Goal: Task Accomplishment & Management: Manage account settings

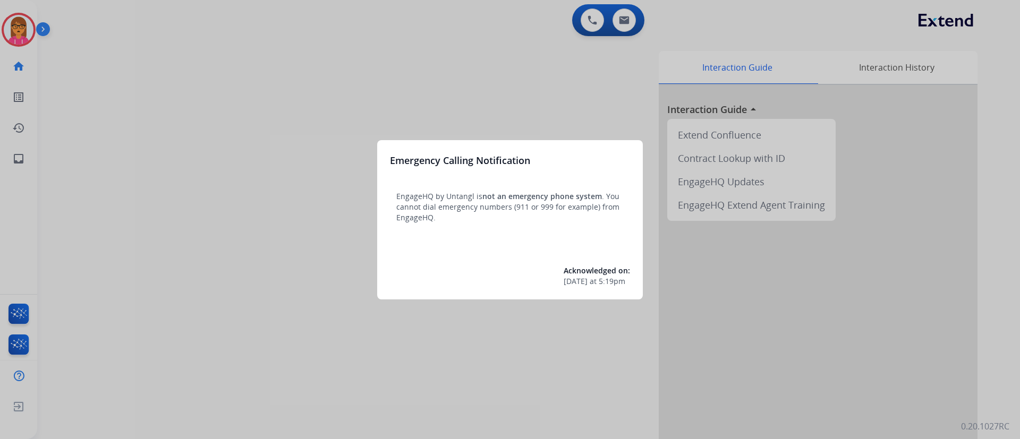
click at [435, 141] on div "Emergency Calling Notification EngageHQ by Untangl is not an emergency phone sy…" at bounding box center [510, 219] width 266 height 159
click at [544, 81] on div at bounding box center [510, 219] width 1020 height 439
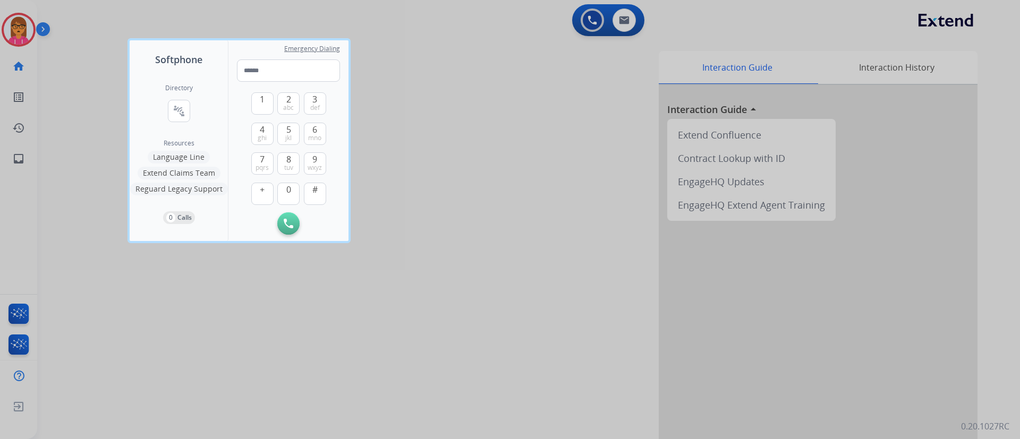
drag, startPoint x: 500, startPoint y: 130, endPoint x: 485, endPoint y: 133, distance: 14.8
click at [497, 131] on div at bounding box center [510, 219] width 1020 height 439
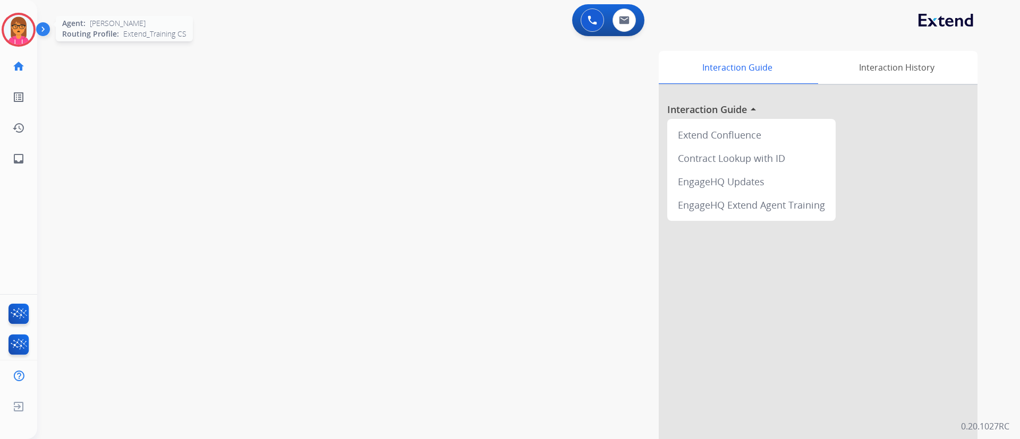
click at [7, 28] on img at bounding box center [19, 30] width 30 height 30
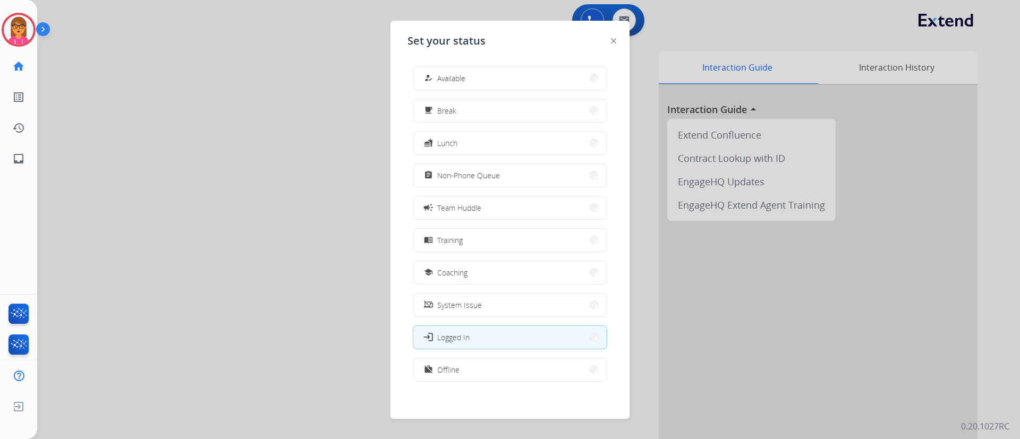
click at [280, 201] on div at bounding box center [510, 219] width 1020 height 439
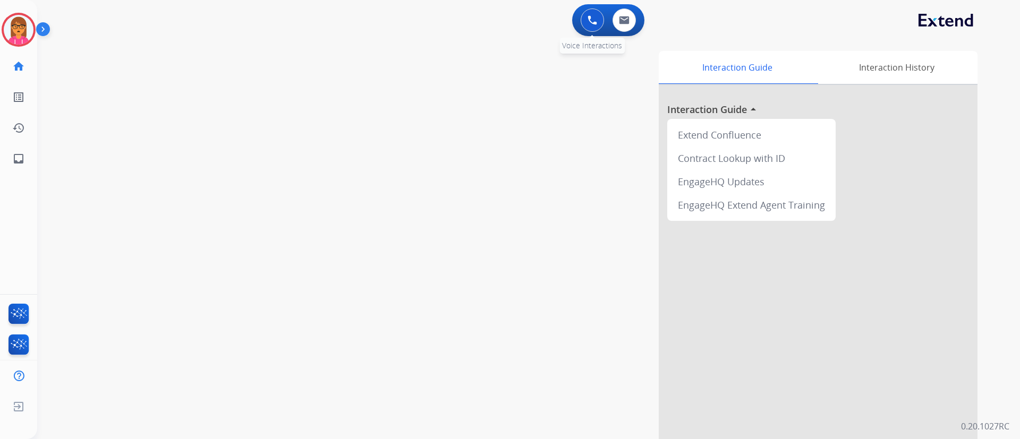
click at [580, 22] on div "0 Voice Interactions" at bounding box center [593, 20] width 32 height 23
click at [587, 13] on button at bounding box center [592, 20] width 23 height 23
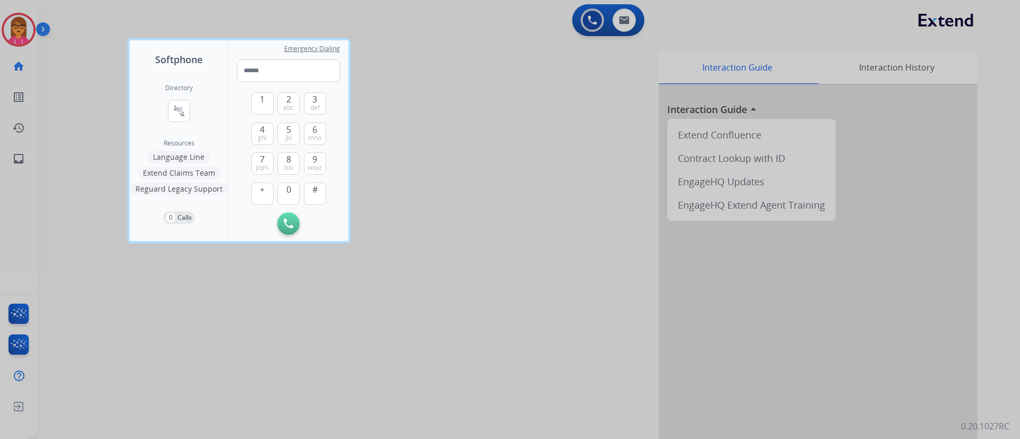
click at [414, 169] on div at bounding box center [510, 219] width 1020 height 439
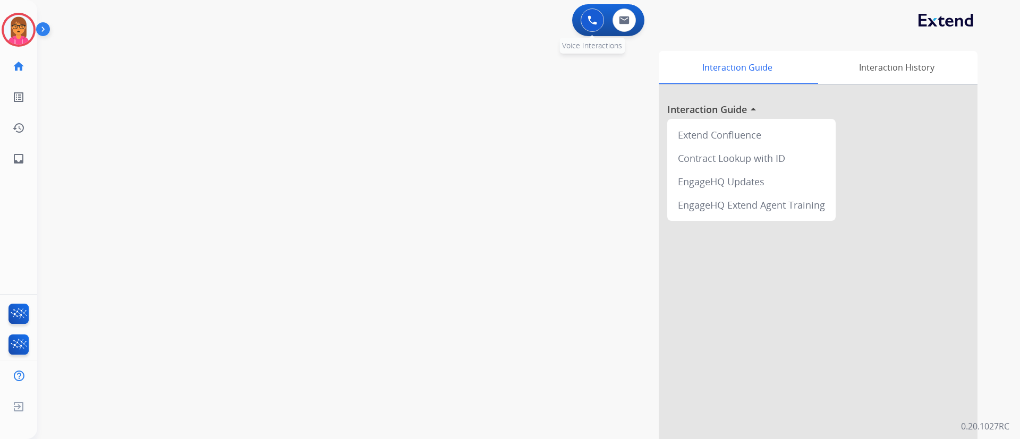
click at [587, 21] on button at bounding box center [592, 20] width 23 height 23
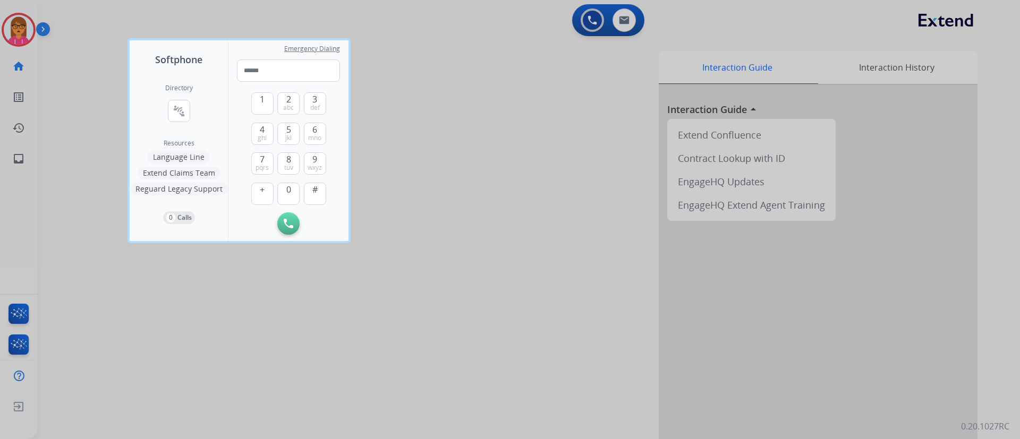
click at [582, 17] on div at bounding box center [510, 219] width 1020 height 439
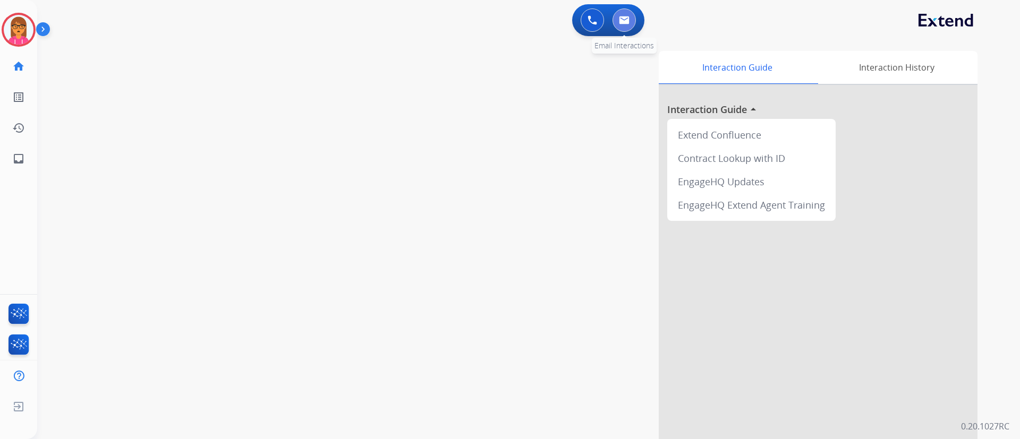
click at [622, 16] on img at bounding box center [624, 20] width 11 height 9
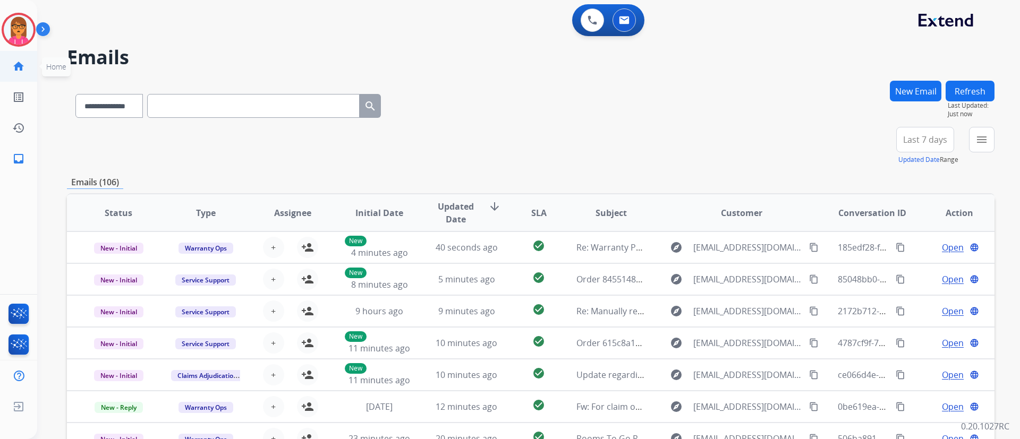
click at [29, 63] on link "home Home" at bounding box center [19, 67] width 30 height 30
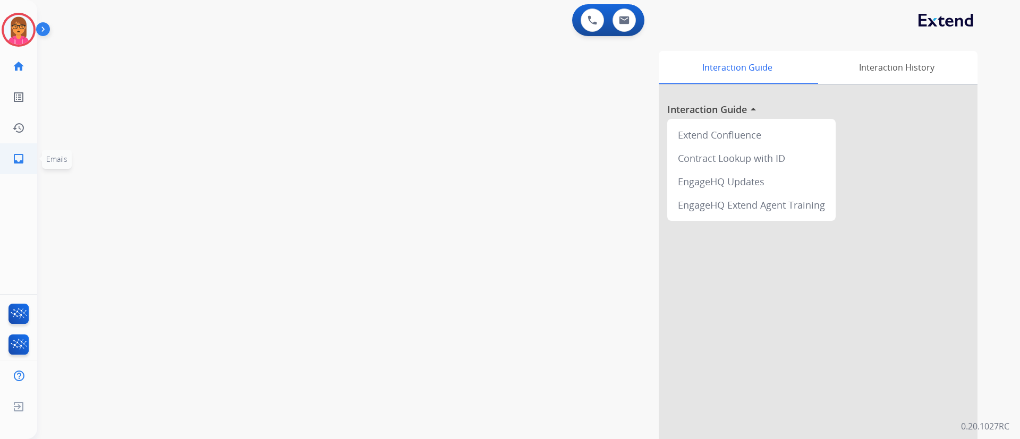
click at [24, 158] on mat-icon "inbox" at bounding box center [18, 159] width 13 height 13
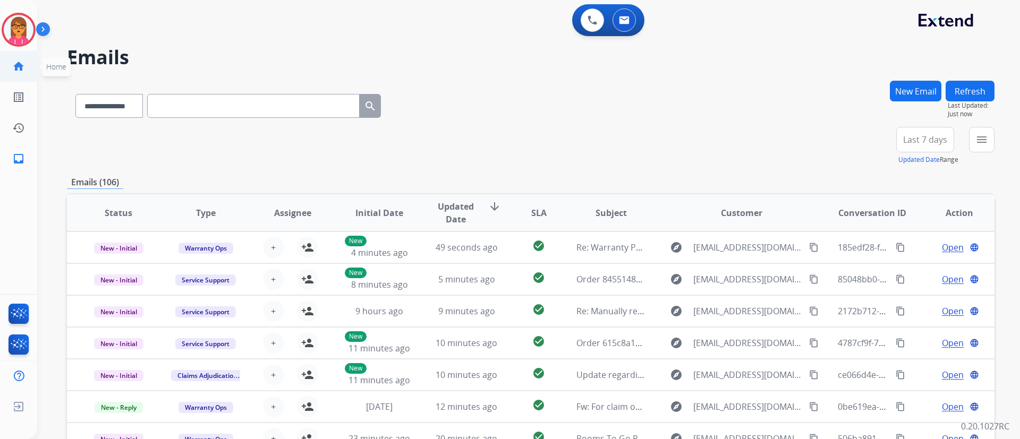
click at [26, 58] on link "home Home" at bounding box center [19, 67] width 30 height 30
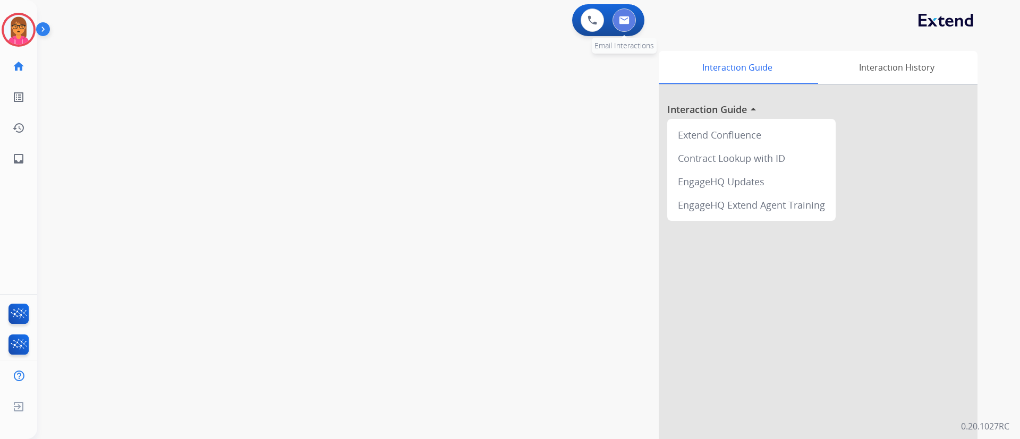
click at [626, 16] on img at bounding box center [624, 20] width 11 height 9
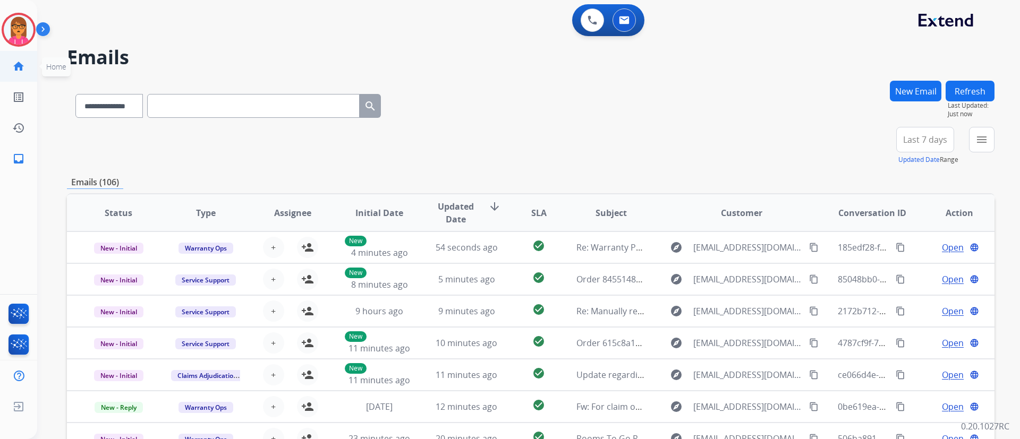
click at [22, 67] on mat-icon "home" at bounding box center [18, 66] width 13 height 13
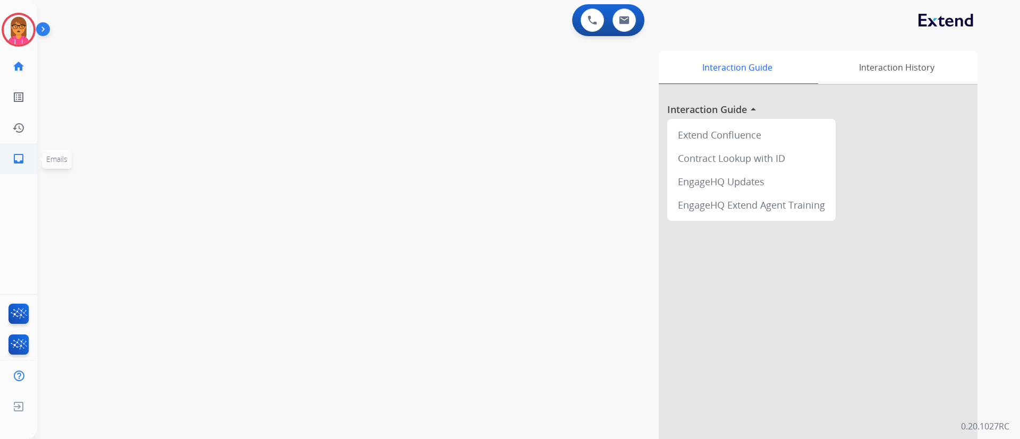
click at [26, 154] on link "inbox Emails" at bounding box center [19, 159] width 30 height 30
select select "**********"
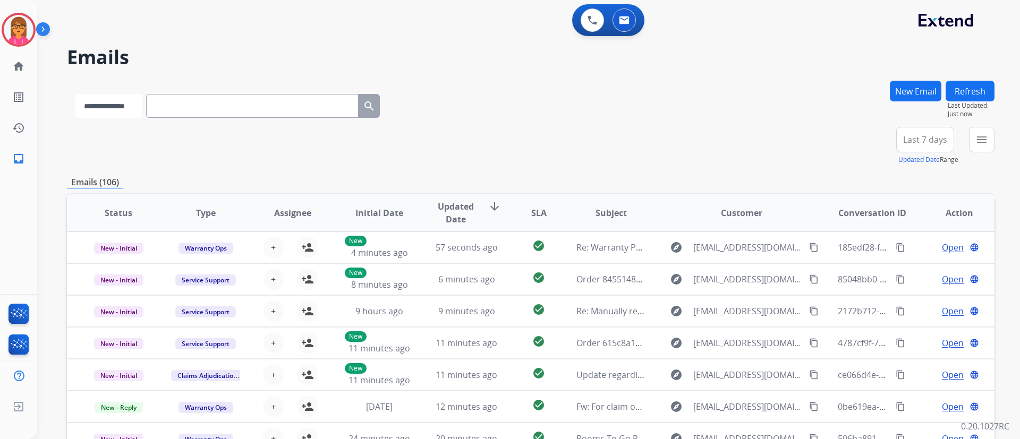
click at [91, 98] on select "**********" at bounding box center [108, 106] width 66 height 24
click at [537, 164] on div "**********" at bounding box center [531, 146] width 928 height 38
click at [877, 143] on div "+85" at bounding box center [875, 144] width 26 height 26
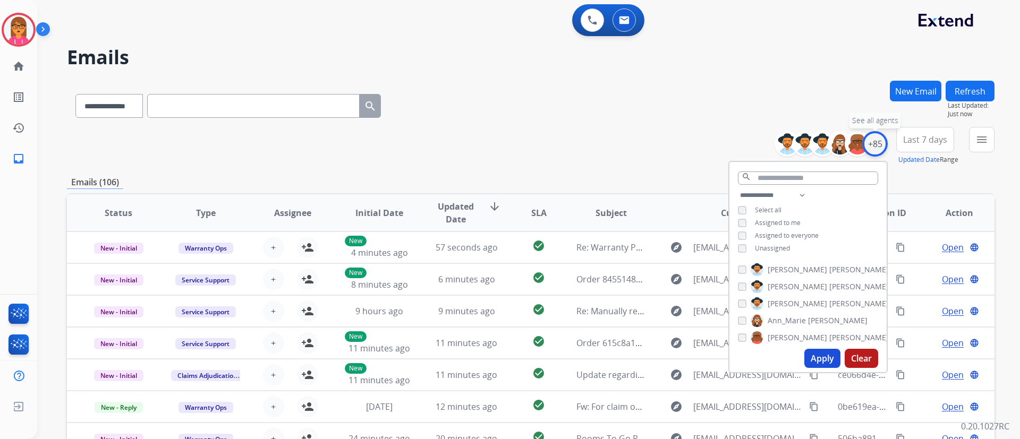
click at [872, 137] on div "+85" at bounding box center [875, 144] width 26 height 26
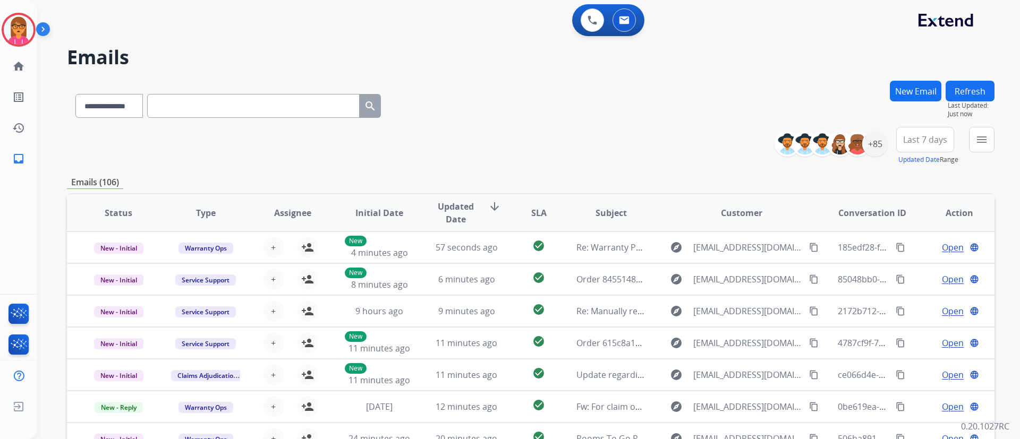
drag, startPoint x: 763, startPoint y: 68, endPoint x: 774, endPoint y: 86, distance: 21.2
click at [763, 69] on div "**********" at bounding box center [516, 257] width 958 height 439
click at [96, 97] on select "**********" at bounding box center [108, 106] width 66 height 24
drag, startPoint x: 235, startPoint y: 148, endPoint x: 238, endPoint y: 154, distance: 6.9
click at [235, 148] on div "**********" at bounding box center [531, 146] width 928 height 38
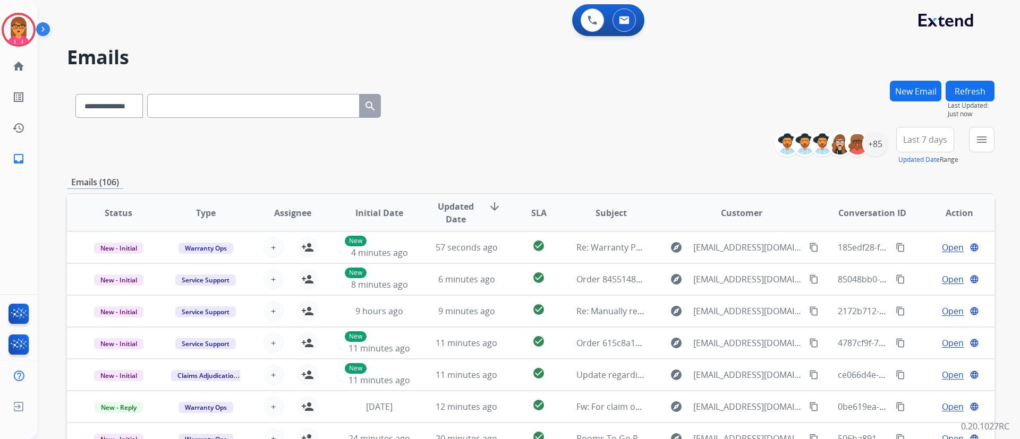
click at [913, 91] on button "New Email" at bounding box center [916, 91] width 52 height 21
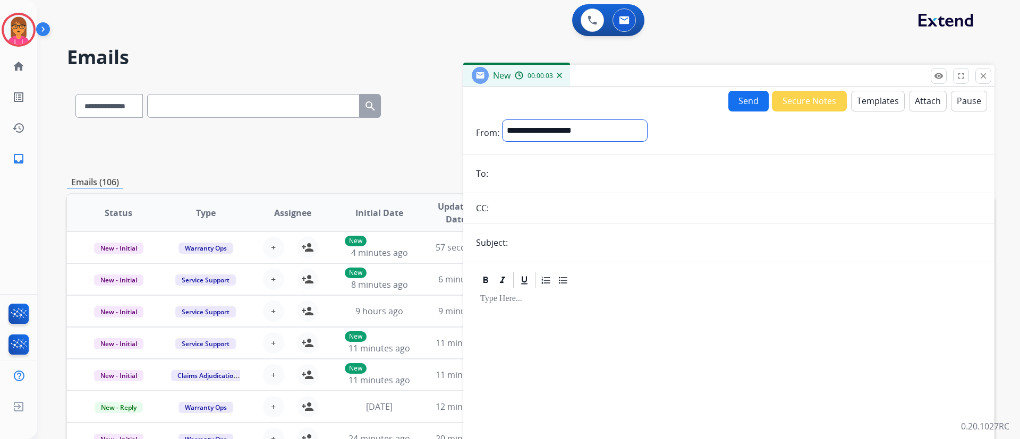
click at [615, 128] on select "**********" at bounding box center [575, 130] width 145 height 21
select select "**********"
click at [503, 120] on select "**********" at bounding box center [575, 130] width 145 height 21
click at [552, 175] on input "email" at bounding box center [737, 174] width 491 height 21
type input "**********"
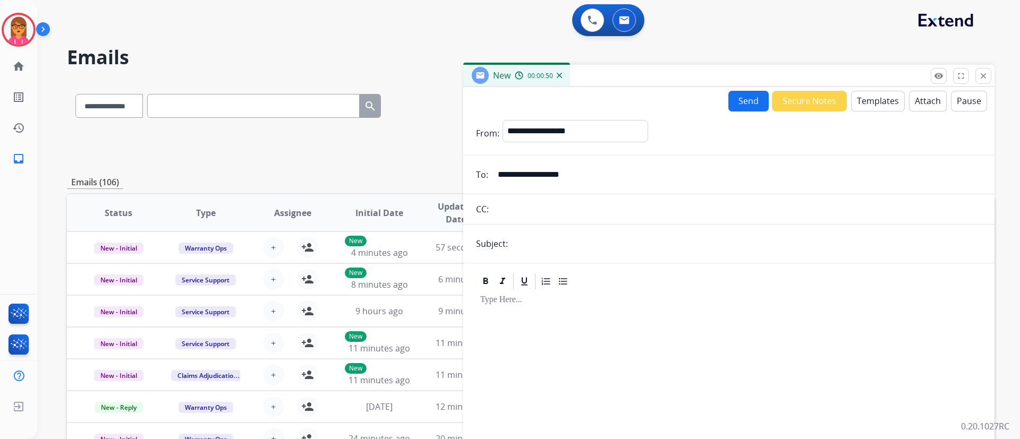
click at [578, 239] on input "text" at bounding box center [746, 243] width 471 height 21
type input "**********"
click at [870, 98] on button "Templates" at bounding box center [878, 101] width 54 height 21
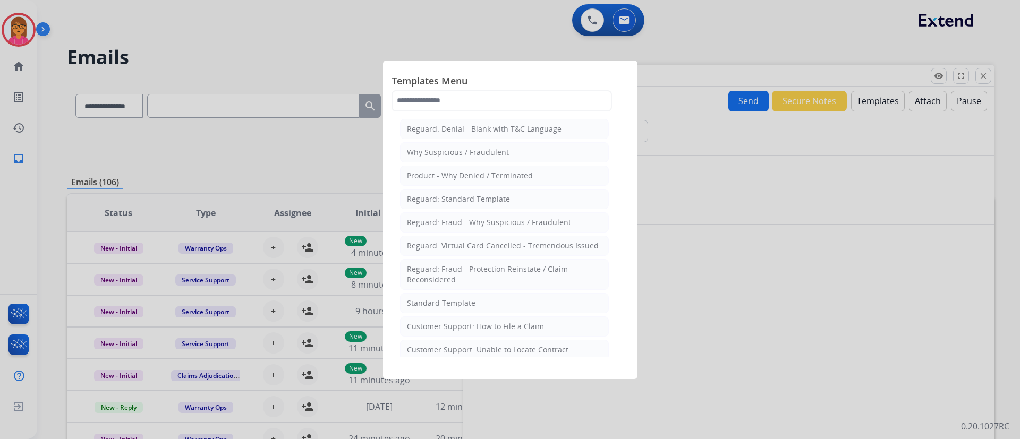
click at [731, 314] on div at bounding box center [510, 219] width 1020 height 439
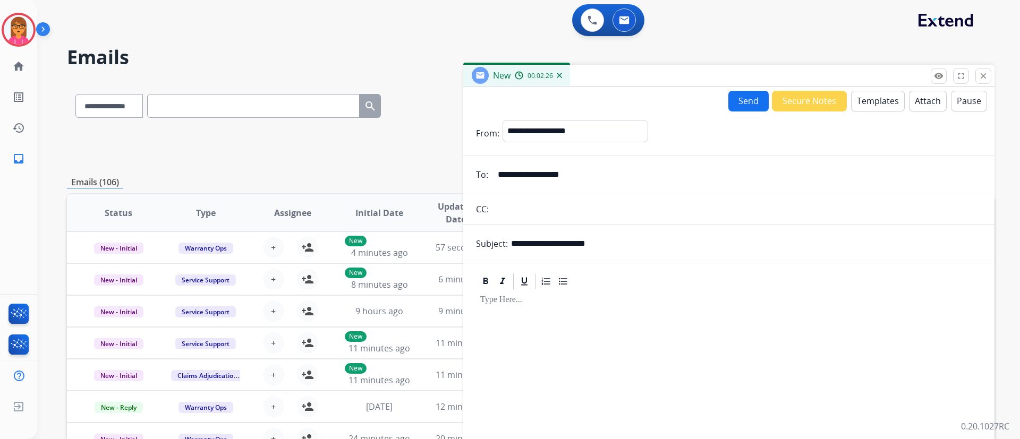
click at [862, 101] on button "Templates" at bounding box center [878, 101] width 54 height 21
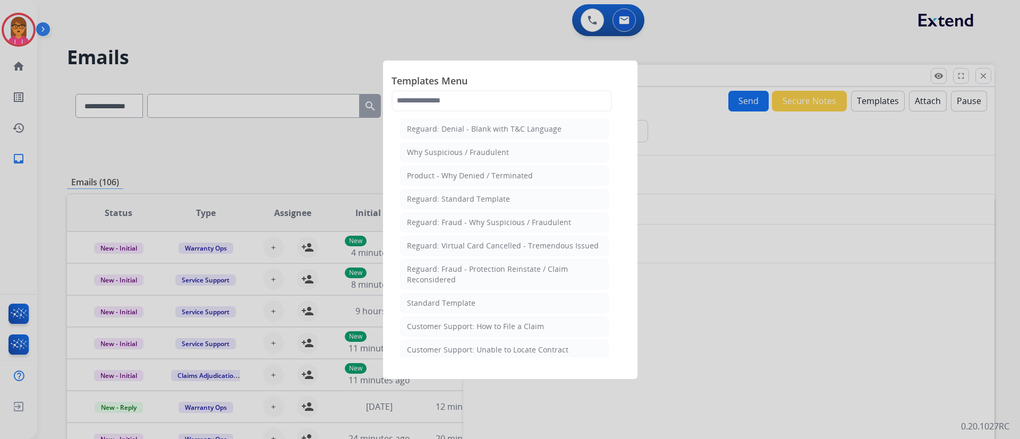
click at [885, 201] on div at bounding box center [510, 219] width 1020 height 439
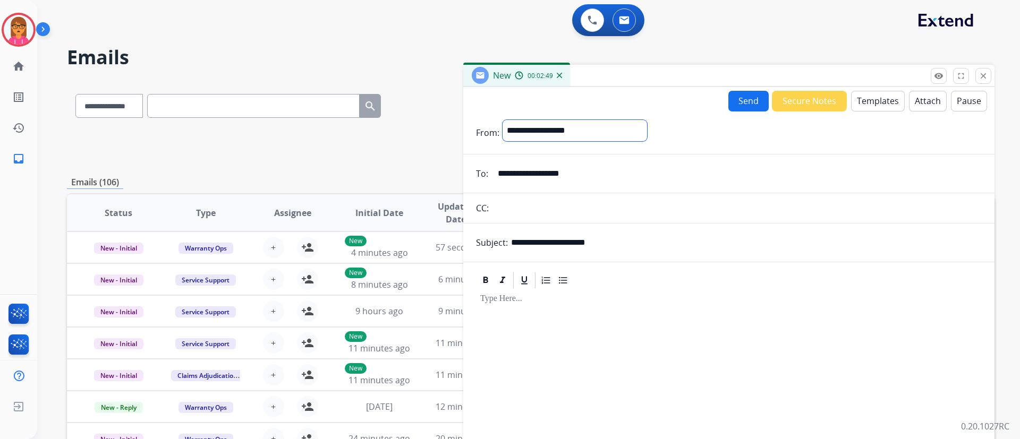
click at [647, 133] on select "**********" at bounding box center [575, 130] width 145 height 21
click at [730, 138] on div "**********" at bounding box center [742, 133] width 479 height 27
click at [861, 99] on button "Templates" at bounding box center [878, 101] width 54 height 21
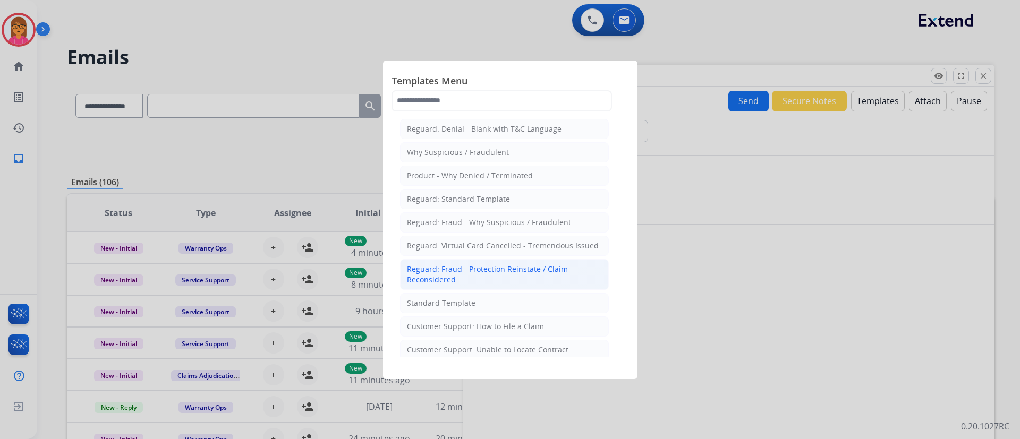
click at [419, 266] on div "Reguard: Fraud - Protection Reinstate / Claim Reconsidered" at bounding box center [504, 274] width 195 height 21
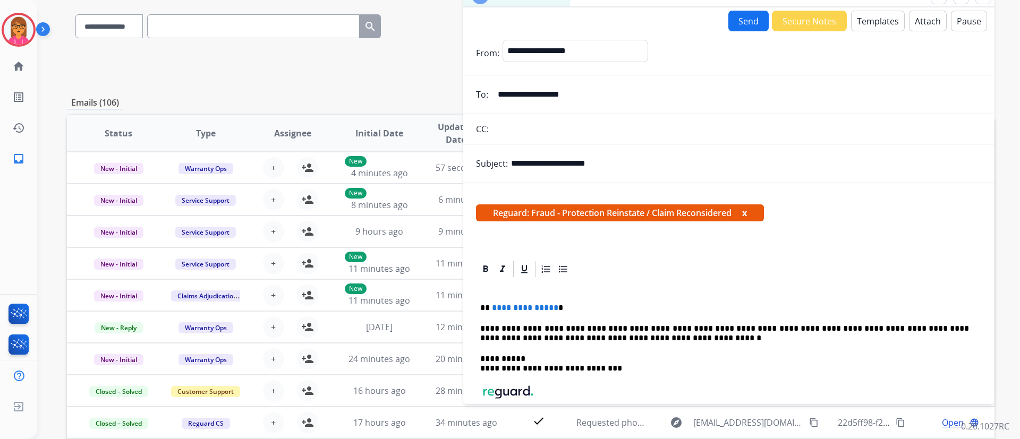
click at [866, 20] on button "Templates" at bounding box center [878, 21] width 54 height 21
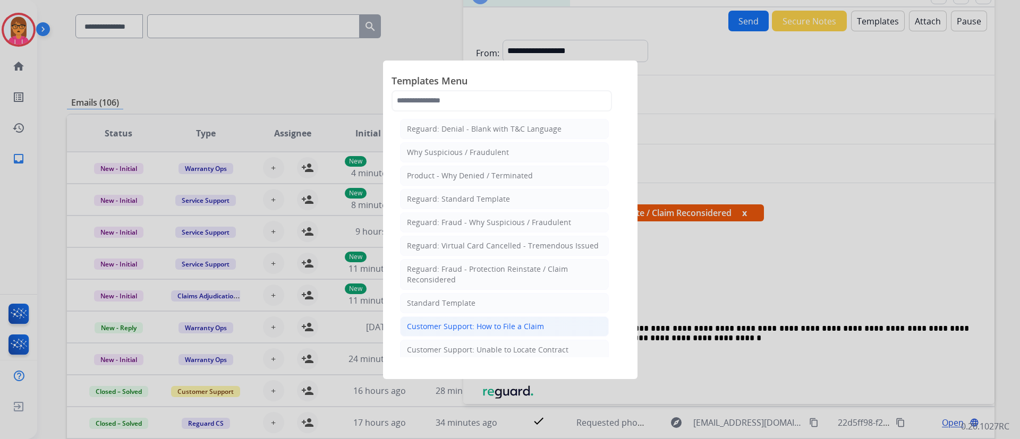
click at [441, 327] on div "Customer Support: How to File a Claim" at bounding box center [475, 327] width 137 height 11
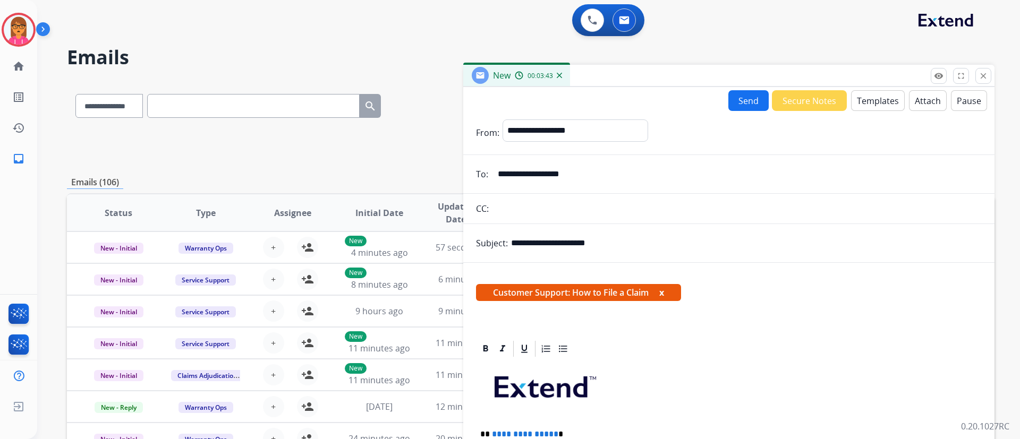
click at [859, 100] on button "Templates" at bounding box center [878, 100] width 54 height 21
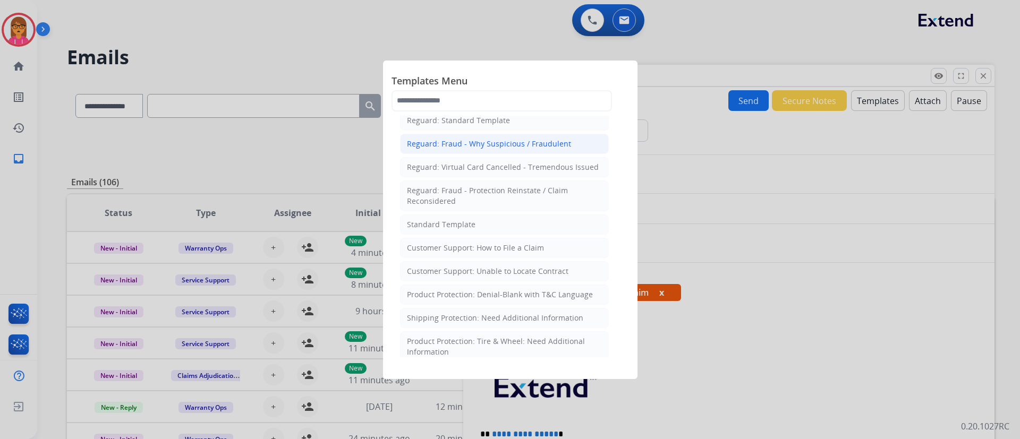
scroll to position [80, 0]
click at [798, 299] on div at bounding box center [510, 219] width 1020 height 439
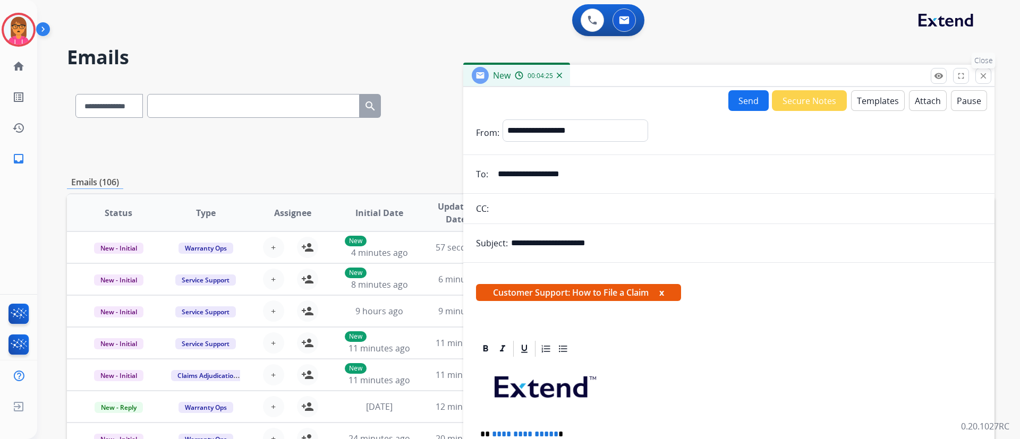
click at [990, 77] on button "close Close" at bounding box center [984, 76] width 16 height 16
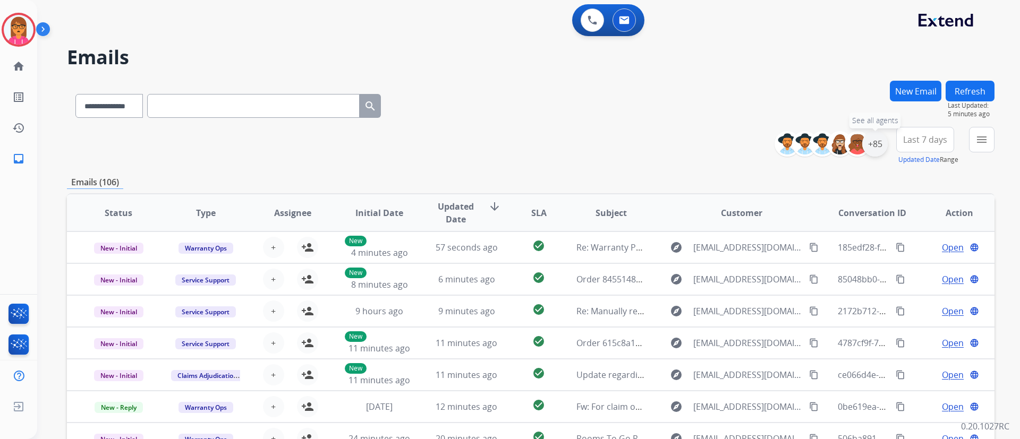
click at [868, 151] on div "+85" at bounding box center [875, 144] width 26 height 26
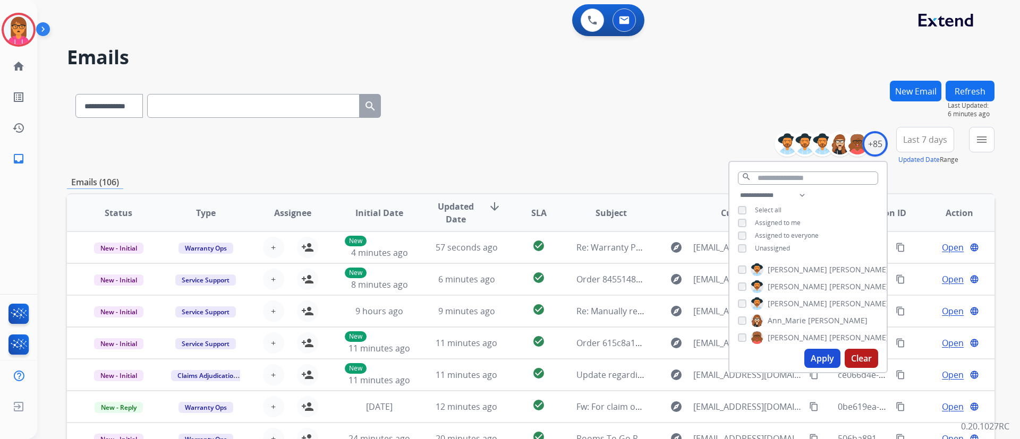
click at [819, 360] on button "Apply" at bounding box center [823, 358] width 36 height 19
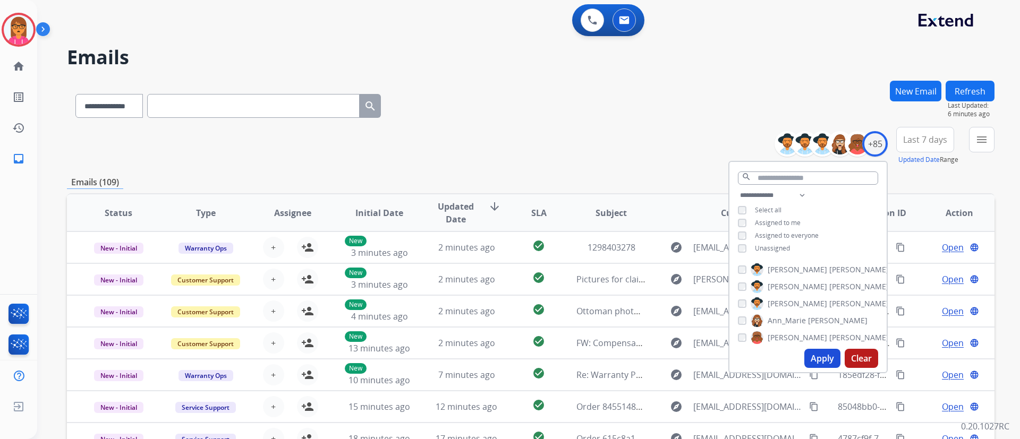
click at [914, 140] on span "Last 7 days" at bounding box center [925, 140] width 44 height 4
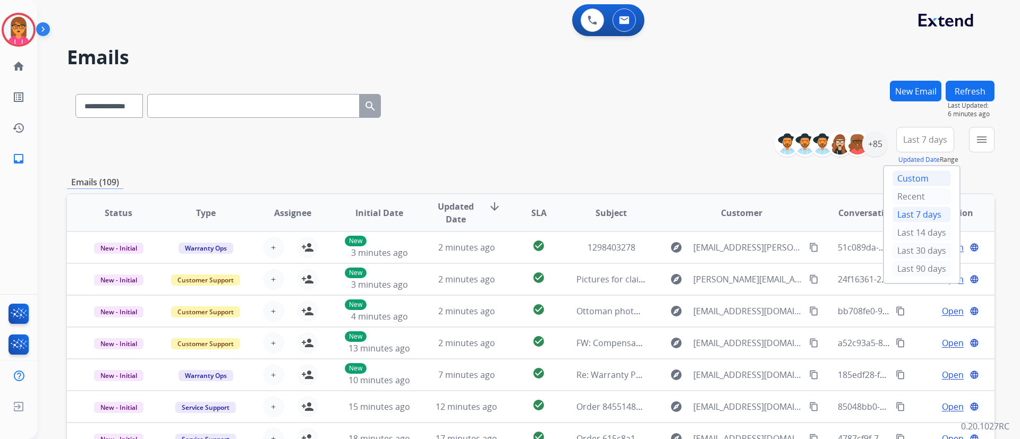
click at [917, 172] on div "Custom" at bounding box center [922, 179] width 58 height 16
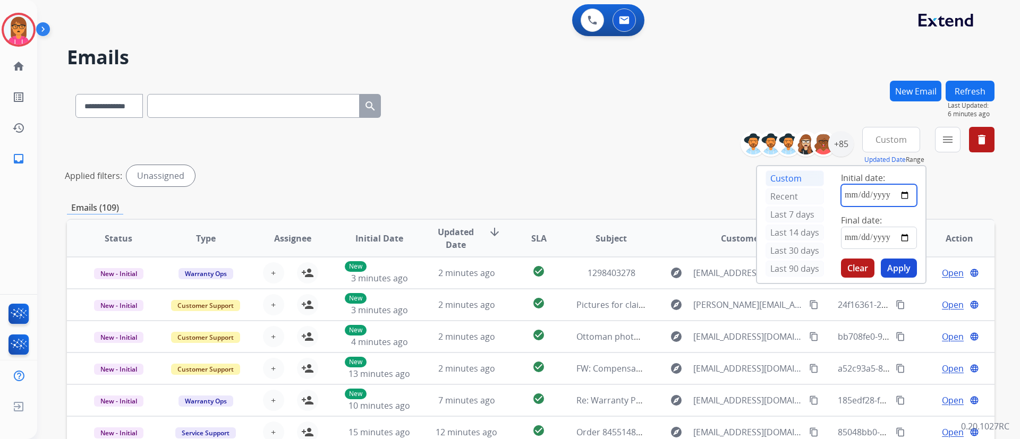
click at [841, 195] on input "date" at bounding box center [879, 195] width 76 height 22
type input "**********"
click at [849, 235] on input "date" at bounding box center [879, 238] width 76 height 22
type input "**********"
click at [904, 265] on button "Apply" at bounding box center [899, 268] width 36 height 19
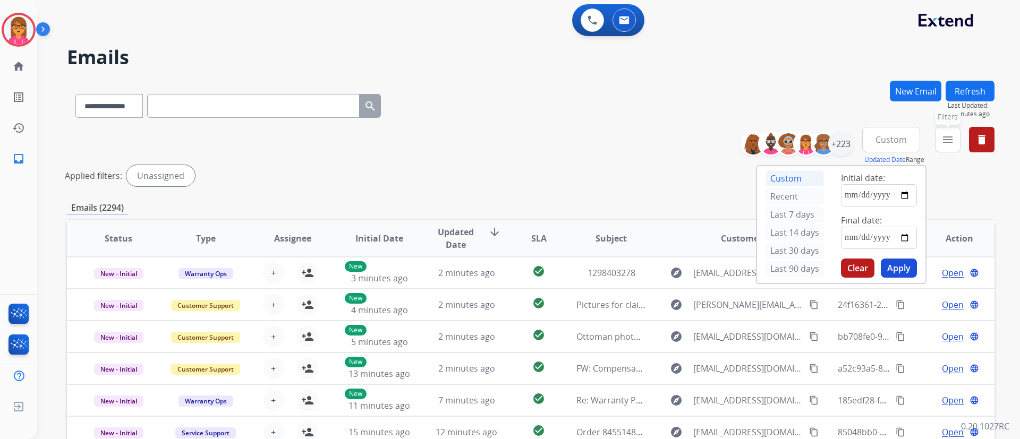
click at [949, 143] on mat-icon "menu" at bounding box center [948, 139] width 13 height 13
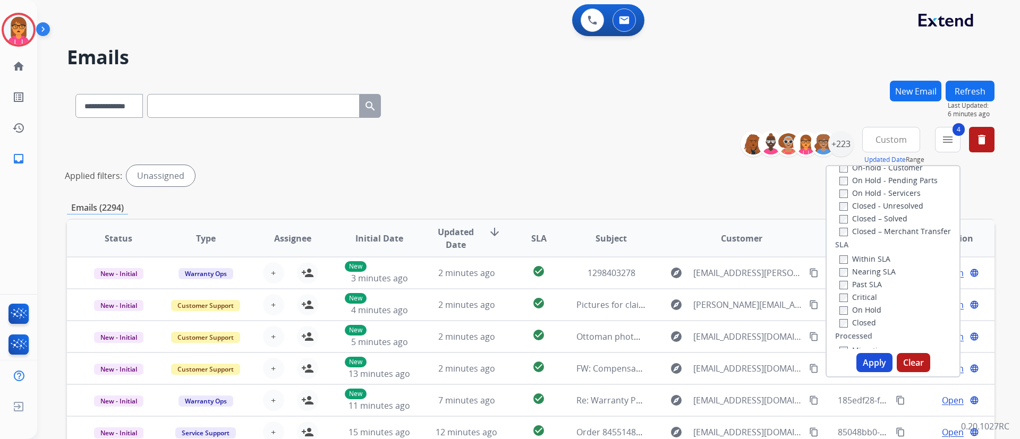
scroll to position [281, 0]
click at [865, 364] on button "Apply" at bounding box center [875, 362] width 36 height 19
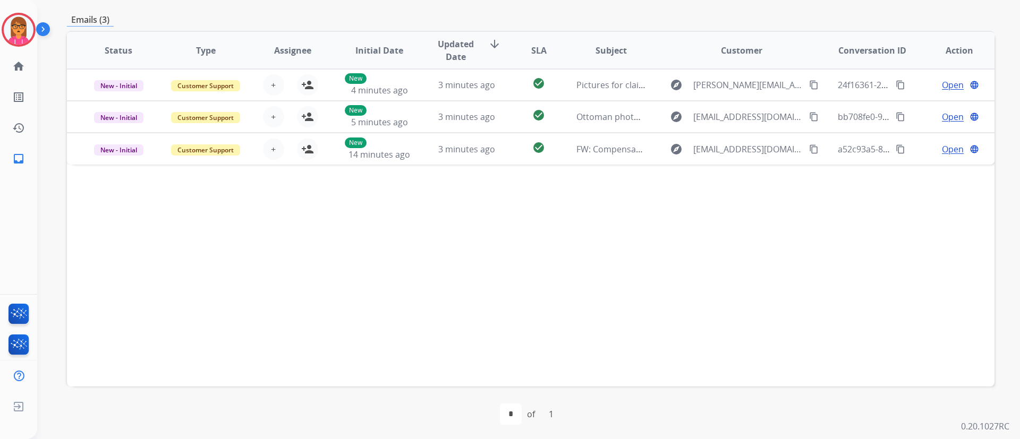
scroll to position [216, 0]
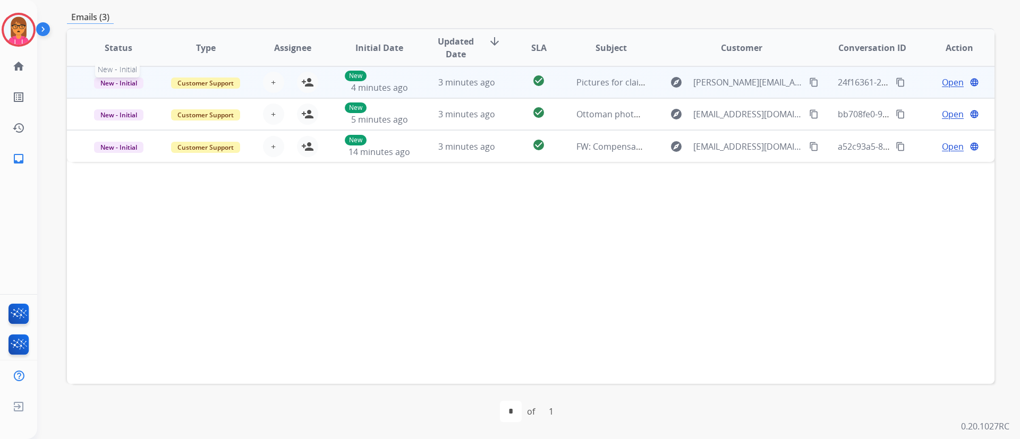
click at [116, 88] on span "New - Initial" at bounding box center [118, 83] width 49 height 11
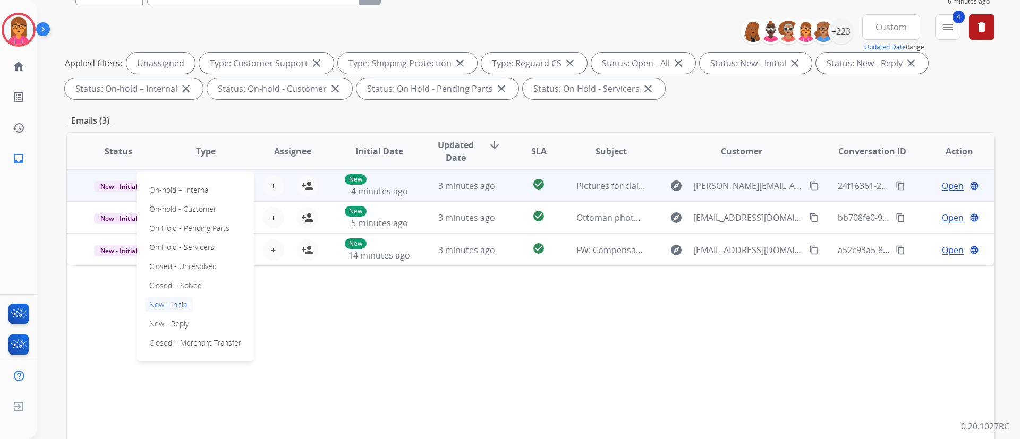
scroll to position [57, 0]
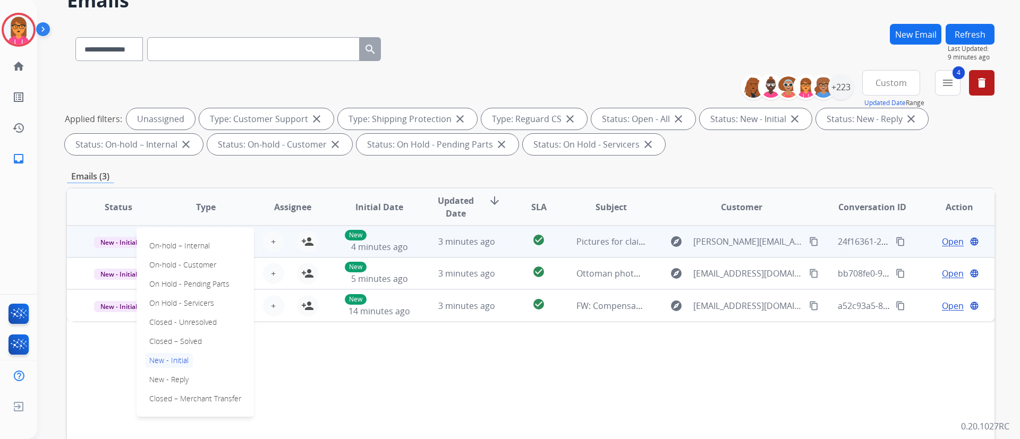
click at [352, 398] on div "Status Type Assignee Initial Date Updated Date arrow_downward SLA Subject Custo…" at bounding box center [531, 366] width 928 height 356
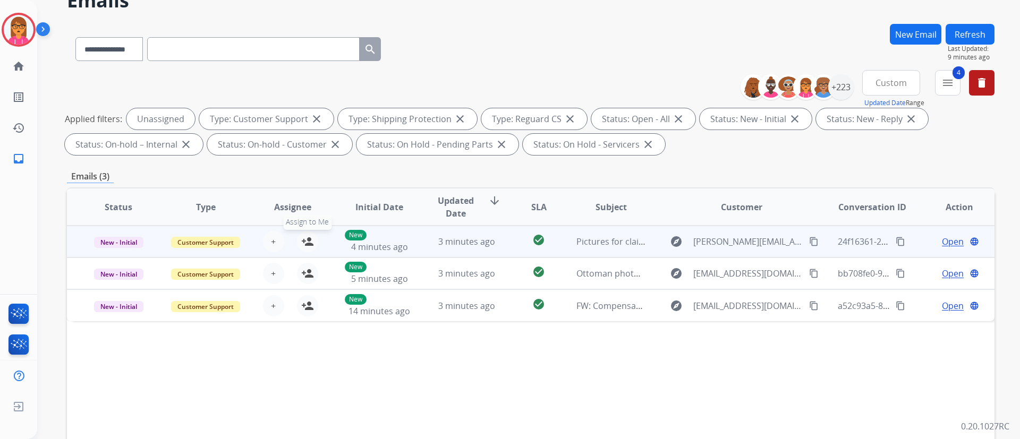
click at [305, 241] on mat-icon "person_add" at bounding box center [307, 241] width 13 height 13
click at [305, 241] on mat-icon "person_remove" at bounding box center [307, 241] width 13 height 13
click at [267, 239] on button "+ Select agent" at bounding box center [273, 241] width 21 height 21
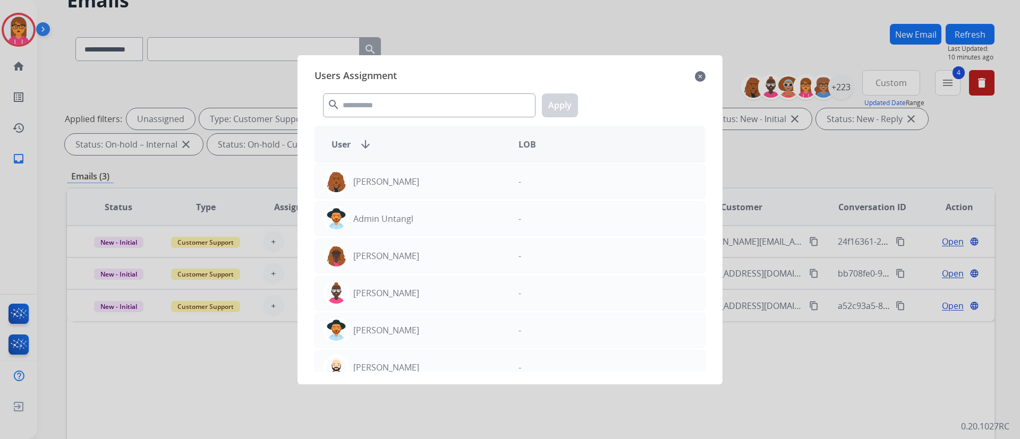
click at [704, 74] on mat-icon "close" at bounding box center [700, 76] width 11 height 13
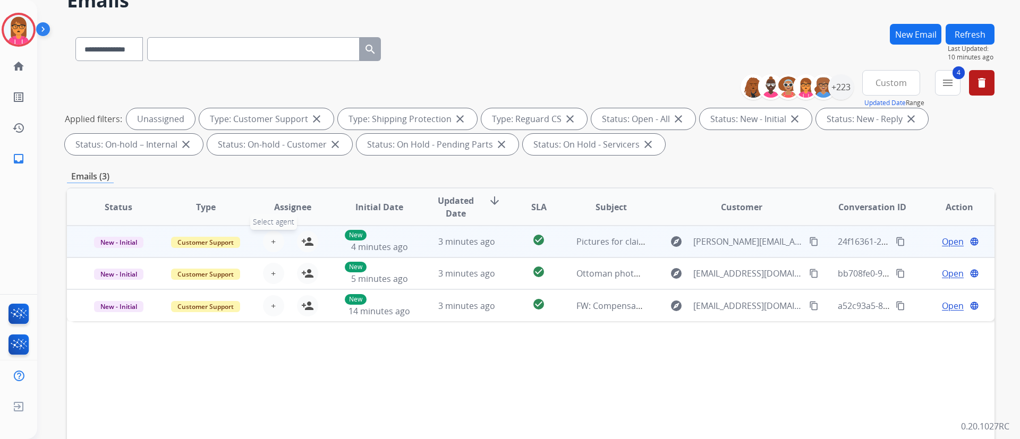
click at [273, 239] on span "+" at bounding box center [273, 241] width 5 height 13
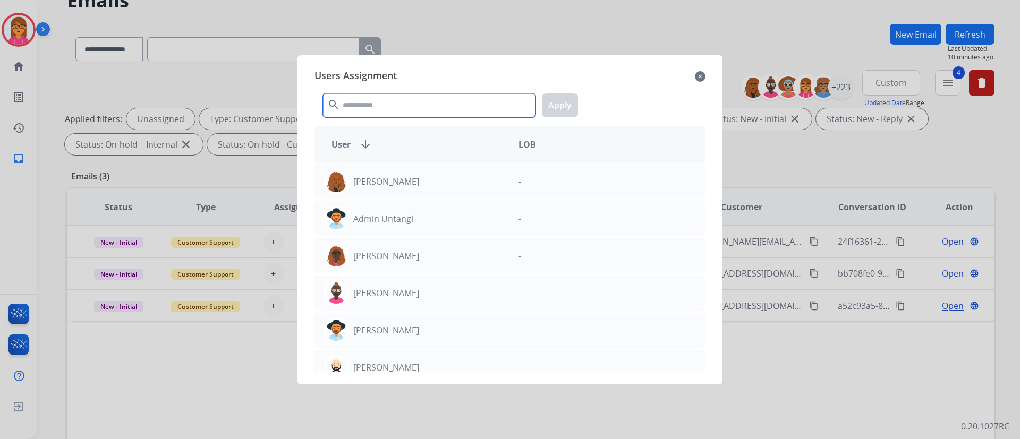
click at [372, 97] on input "text" at bounding box center [429, 106] width 213 height 24
type input "****"
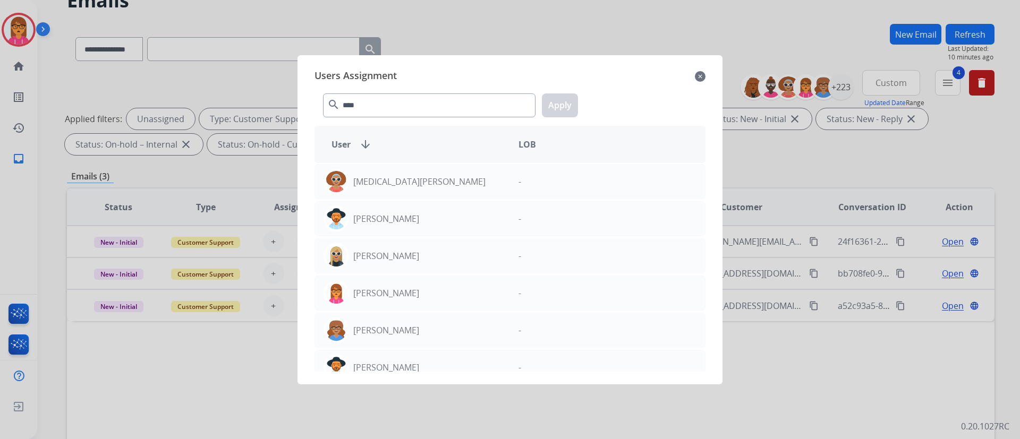
drag, startPoint x: 276, startPoint y: 358, endPoint x: 280, endPoint y: 367, distance: 10.1
click at [276, 360] on div at bounding box center [510, 219] width 1020 height 439
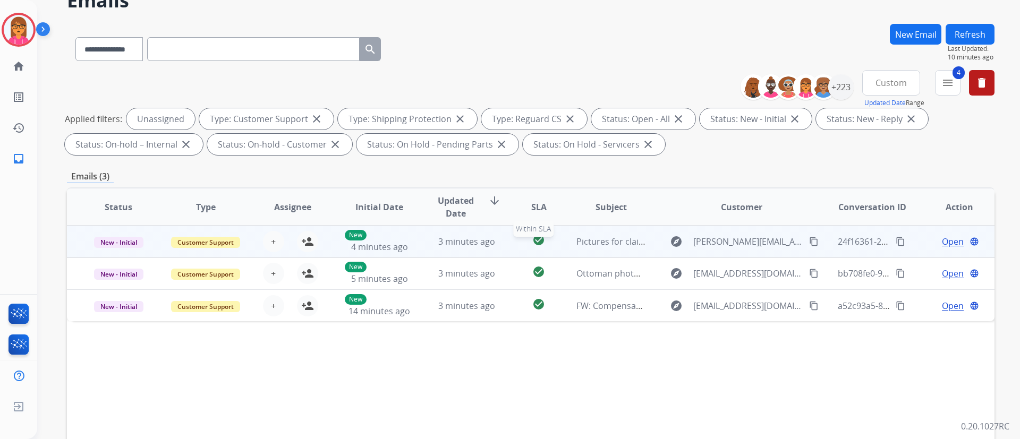
click at [539, 238] on mat-icon "check_circle" at bounding box center [538, 240] width 13 height 13
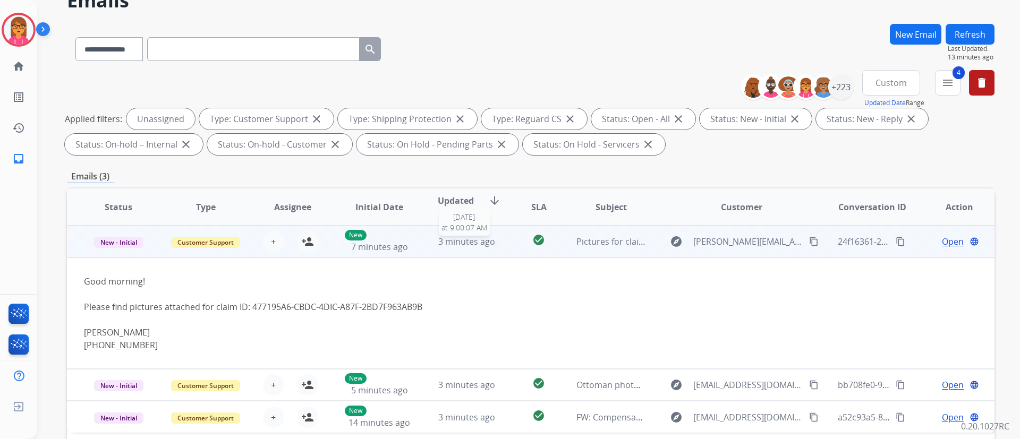
click at [451, 239] on span "3 minutes ago" at bounding box center [466, 242] width 57 height 12
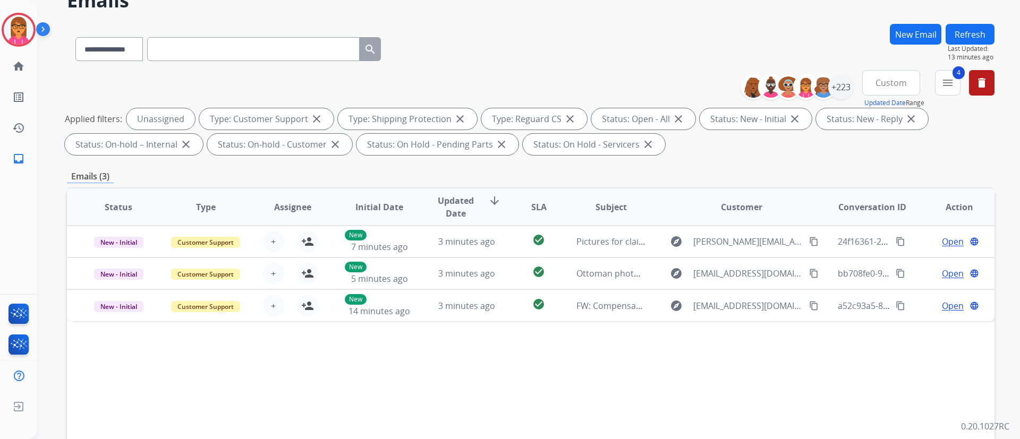
click at [698, 394] on div "Status Type Assignee Initial Date Updated Date arrow_downward SLA Subject Custo…" at bounding box center [531, 366] width 928 height 356
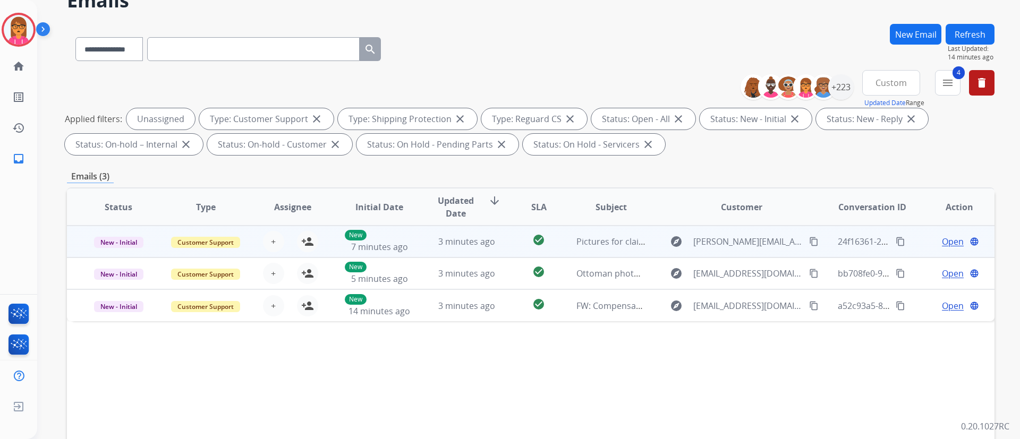
click at [809, 241] on mat-icon "content_copy" at bounding box center [814, 242] width 10 height 10
click at [896, 241] on mat-icon "content_copy" at bounding box center [901, 242] width 10 height 10
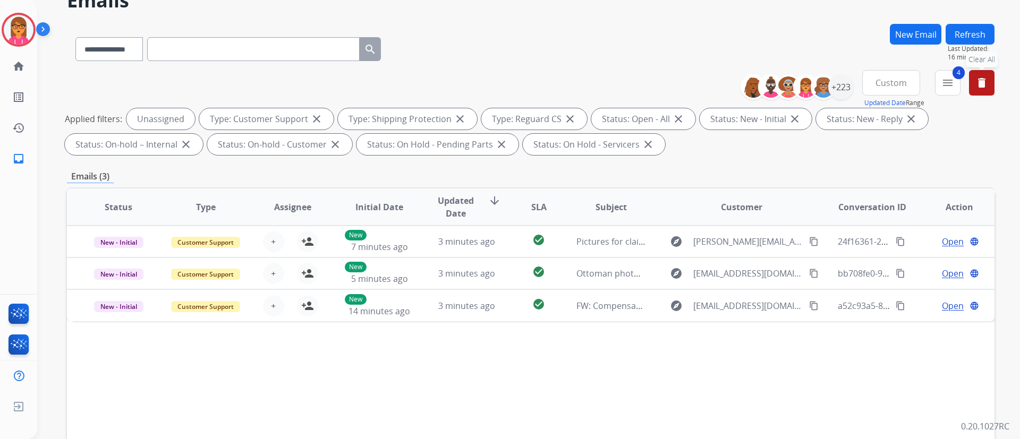
click at [973, 79] on button "delete Clear All" at bounding box center [982, 83] width 26 height 26
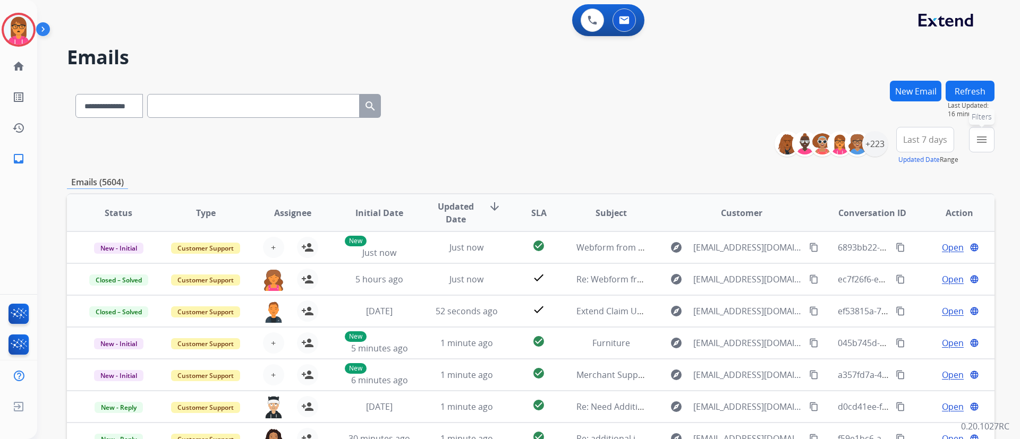
click at [989, 141] on button "menu Filters" at bounding box center [982, 140] width 26 height 26
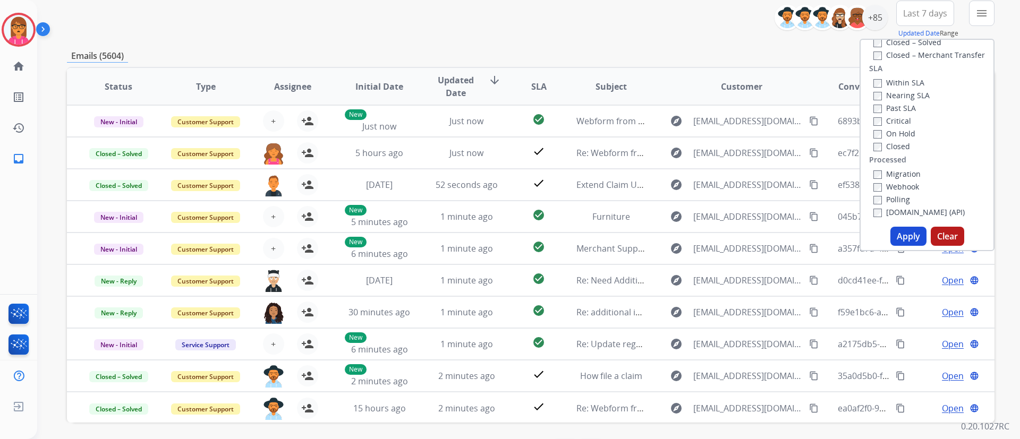
scroll to position [86, 0]
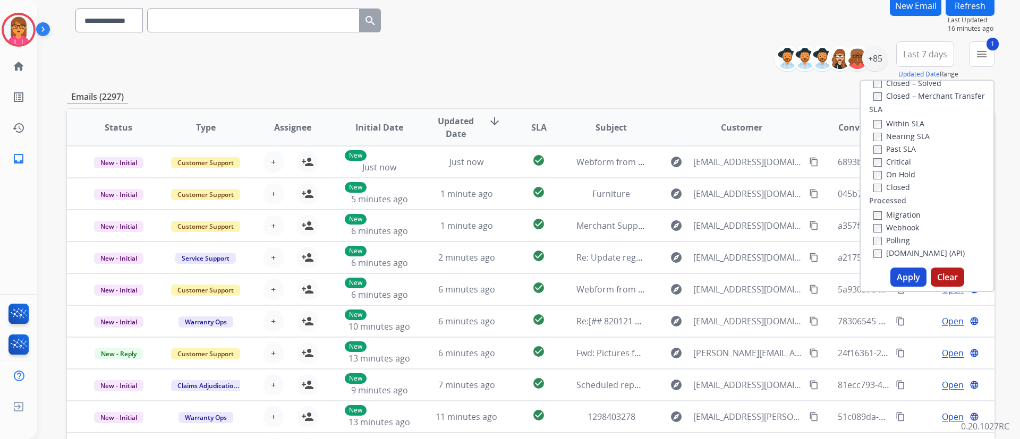
click at [905, 282] on button "Apply" at bounding box center [909, 277] width 36 height 19
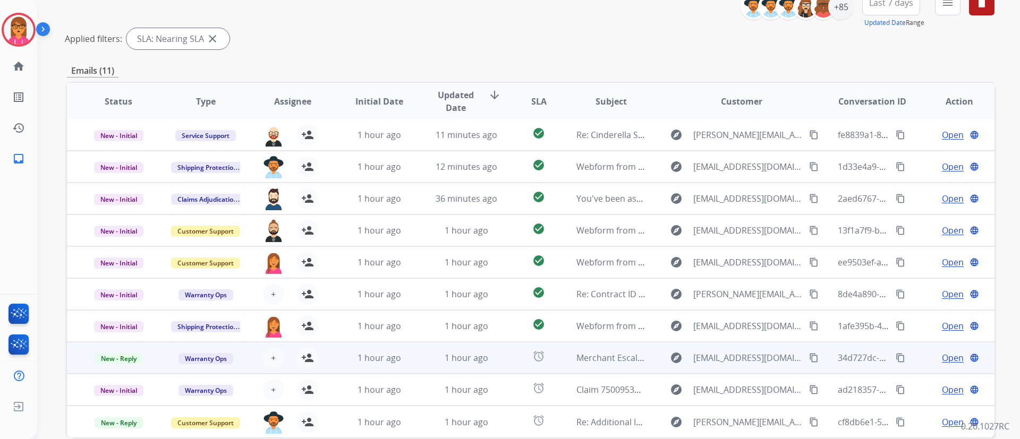
scroll to position [191, 0]
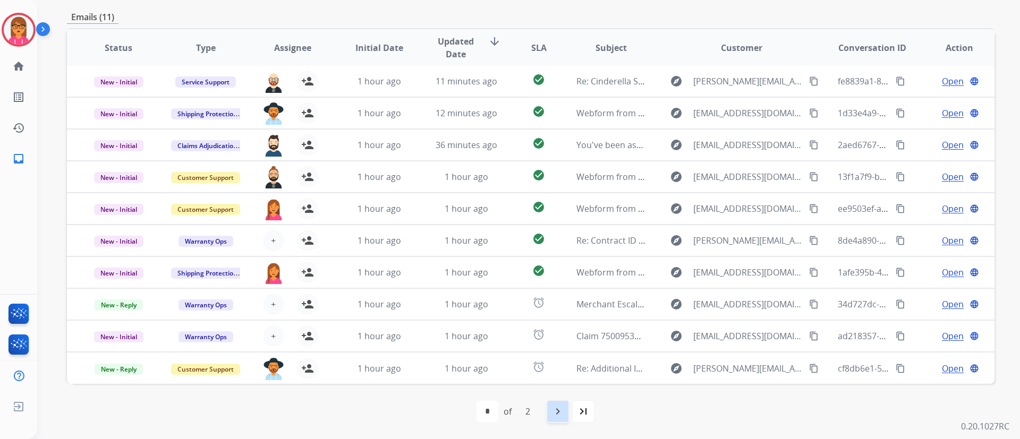
click at [557, 402] on div "navigate_next" at bounding box center [557, 411] width 23 height 23
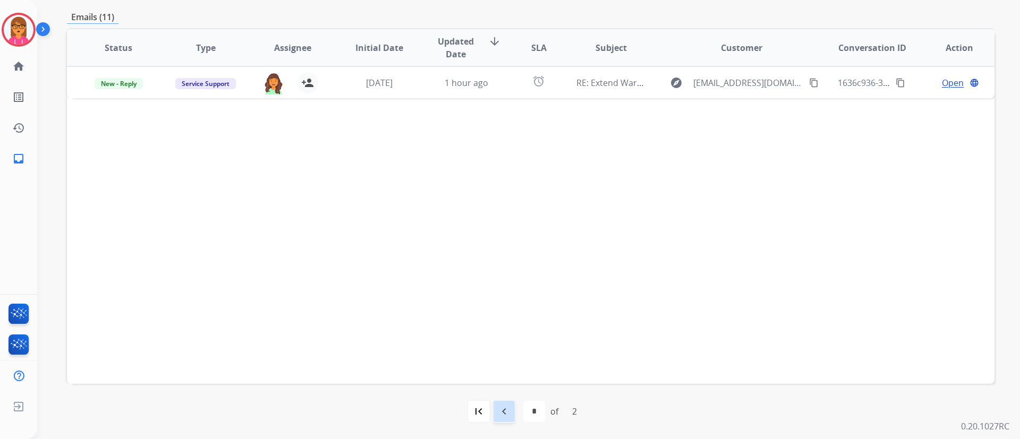
click at [495, 408] on div "navigate_before" at bounding box center [504, 411] width 23 height 23
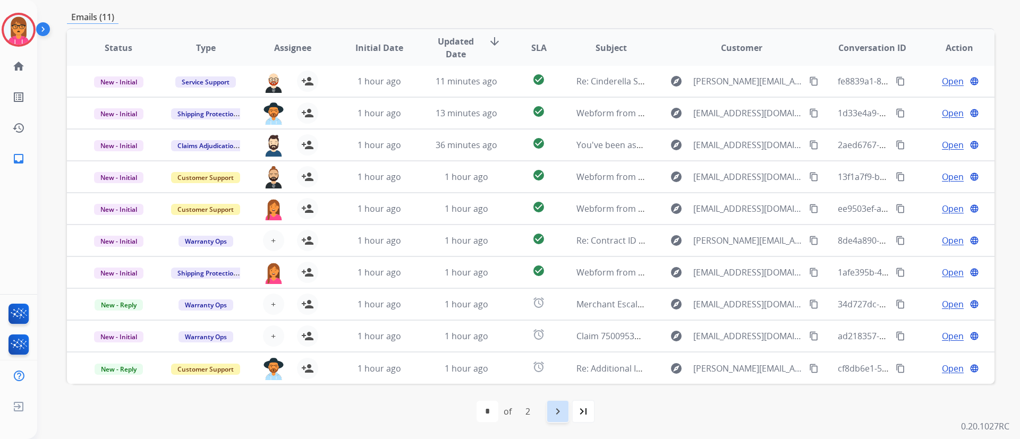
click at [553, 413] on mat-icon "navigate_next" at bounding box center [558, 411] width 13 height 13
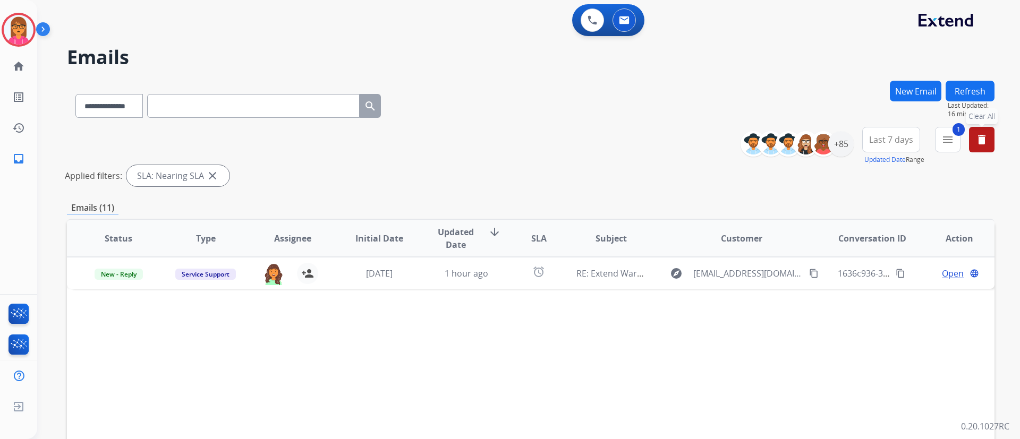
scroll to position [0, 0]
click at [960, 142] on button "1 menu Filters" at bounding box center [948, 140] width 26 height 26
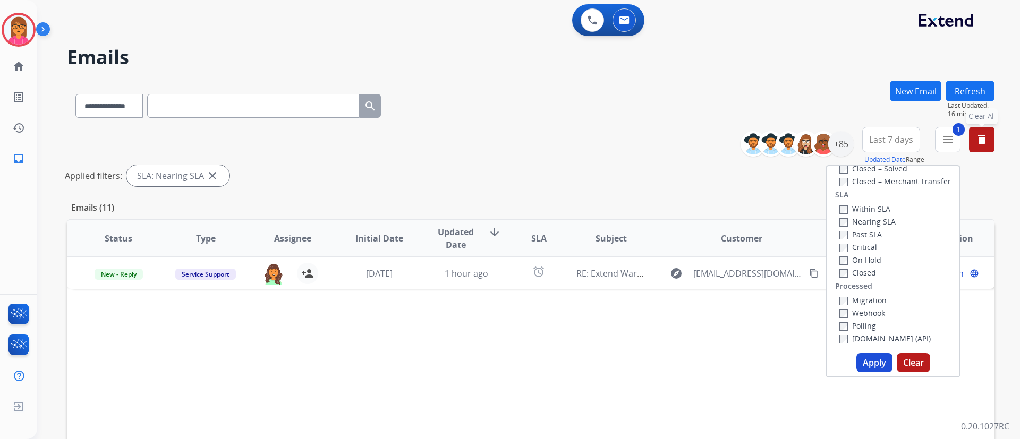
click at [864, 359] on button "Apply" at bounding box center [875, 362] width 36 height 19
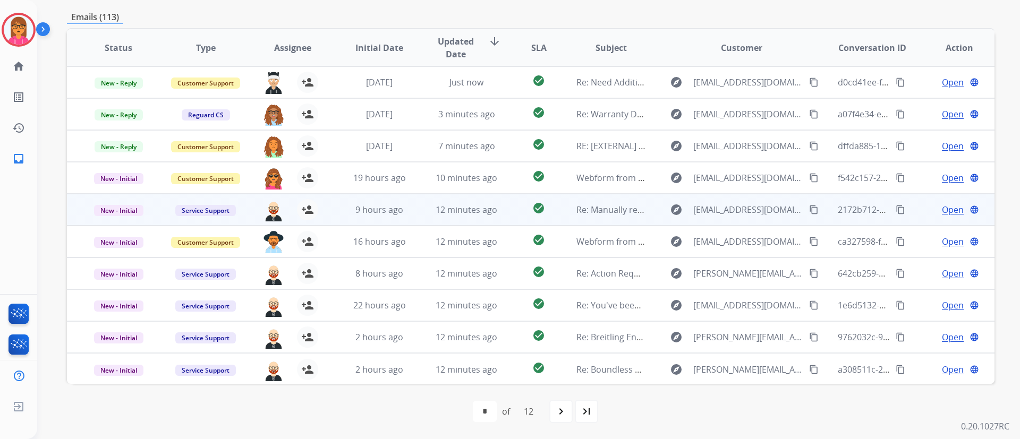
scroll to position [1, 0]
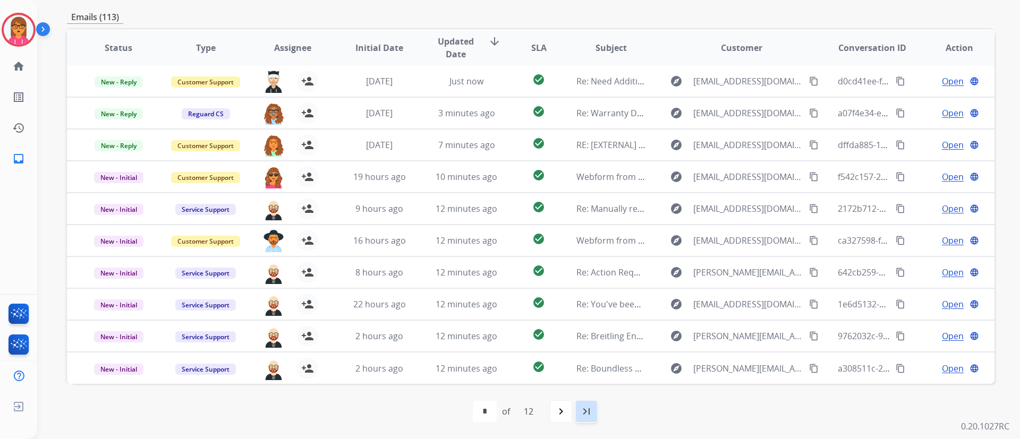
click at [582, 407] on mat-icon "last_page" at bounding box center [586, 411] width 13 height 13
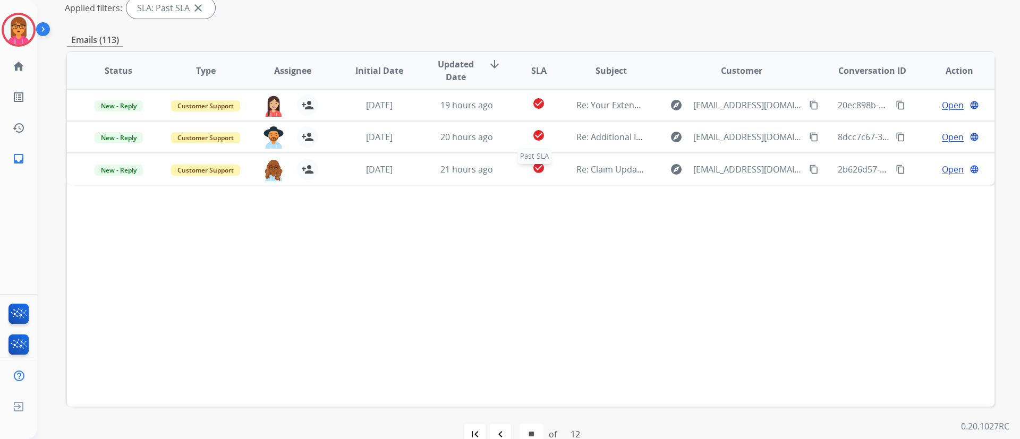
scroll to position [191, 0]
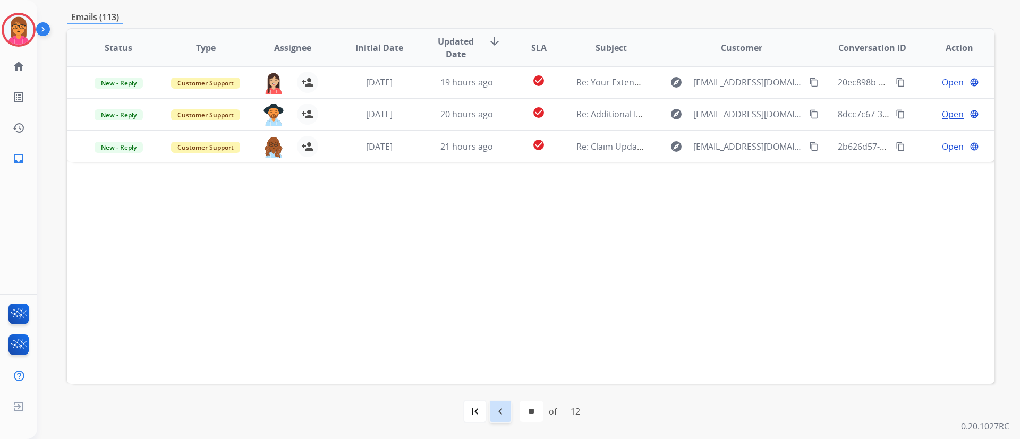
click at [507, 410] on div "navigate_before" at bounding box center [500, 411] width 23 height 23
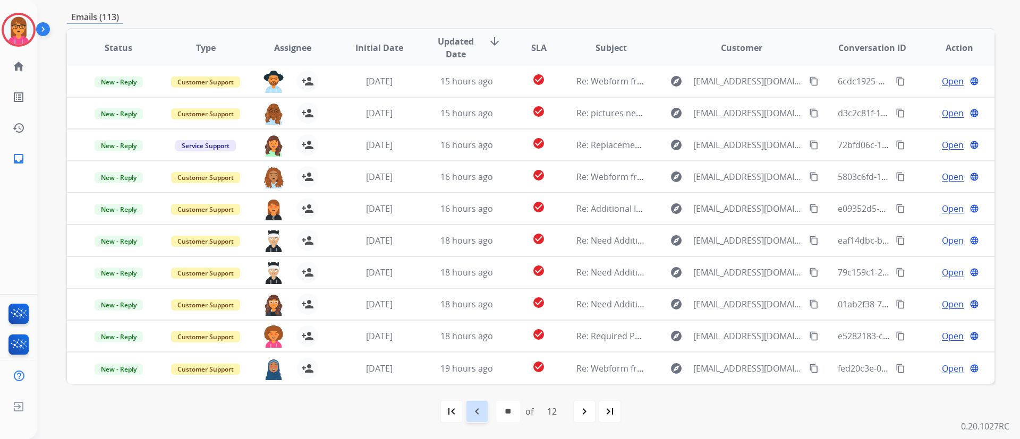
click at [466, 410] on div "navigate_before" at bounding box center [477, 411] width 23 height 23
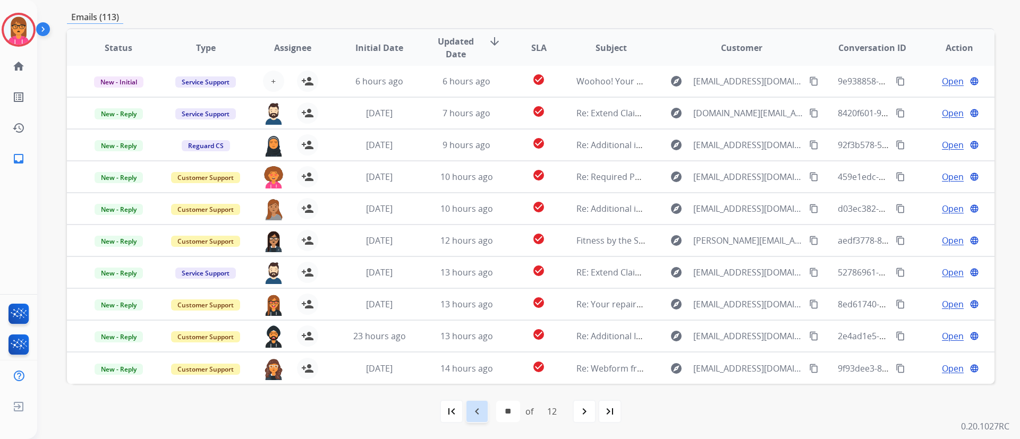
click at [473, 409] on mat-icon "navigate_before" at bounding box center [477, 411] width 13 height 13
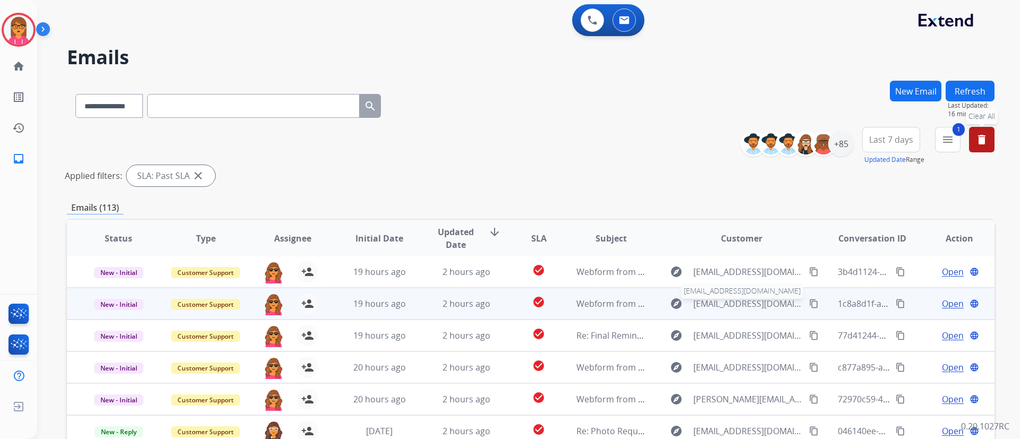
scroll to position [0, 0]
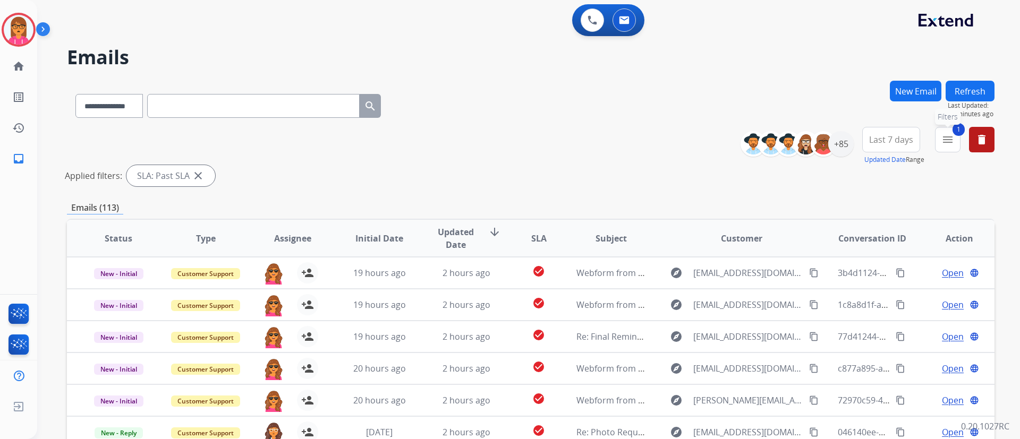
drag, startPoint x: 954, startPoint y: 130, endPoint x: 945, endPoint y: 174, distance: 45.0
click at [954, 130] on span "1" at bounding box center [959, 129] width 12 height 13
click at [964, 138] on div "**********" at bounding box center [872, 146] width 246 height 38
click at [950, 145] on mat-icon "menu" at bounding box center [948, 139] width 13 height 13
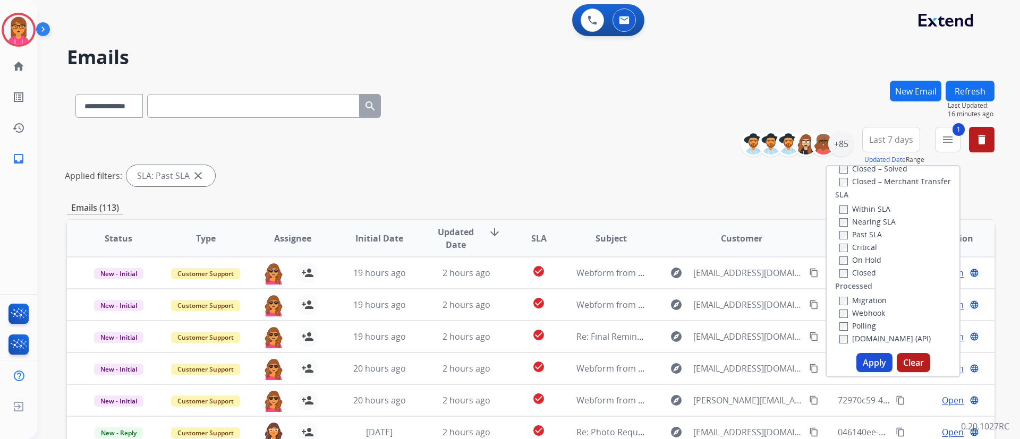
click at [864, 248] on label "Critical" at bounding box center [859, 247] width 38 height 10
click at [865, 365] on button "Apply" at bounding box center [875, 362] width 36 height 19
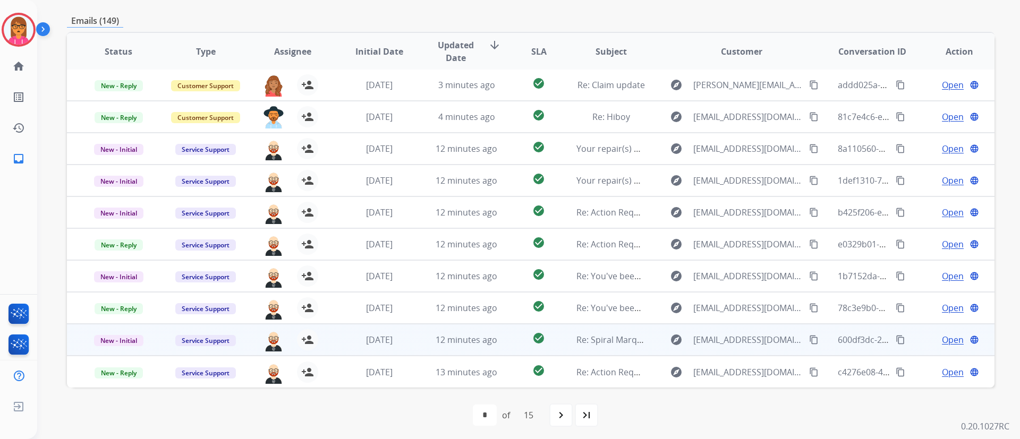
scroll to position [191, 0]
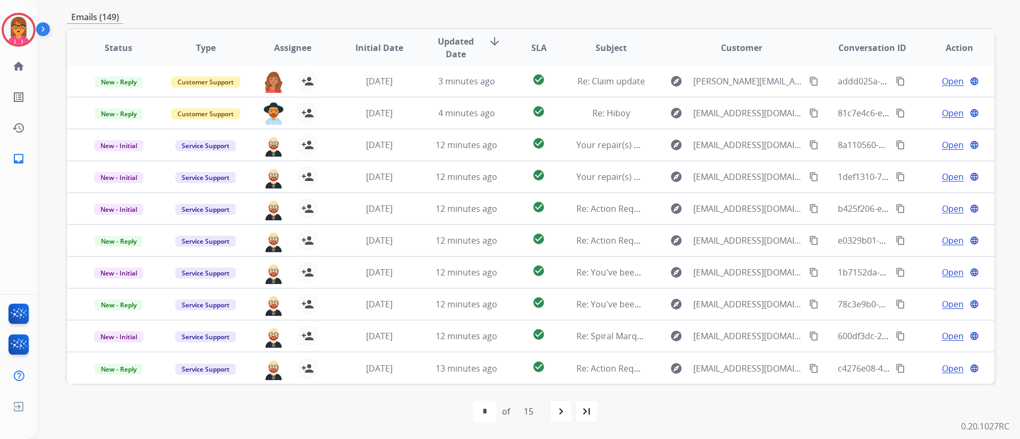
click at [603, 409] on div "first_page navigate_before * * * * * * * * * ** ** ** ** ** ** of 15 navigate_n…" at bounding box center [531, 411] width 928 height 21
click at [598, 409] on div "last_page" at bounding box center [586, 411] width 23 height 23
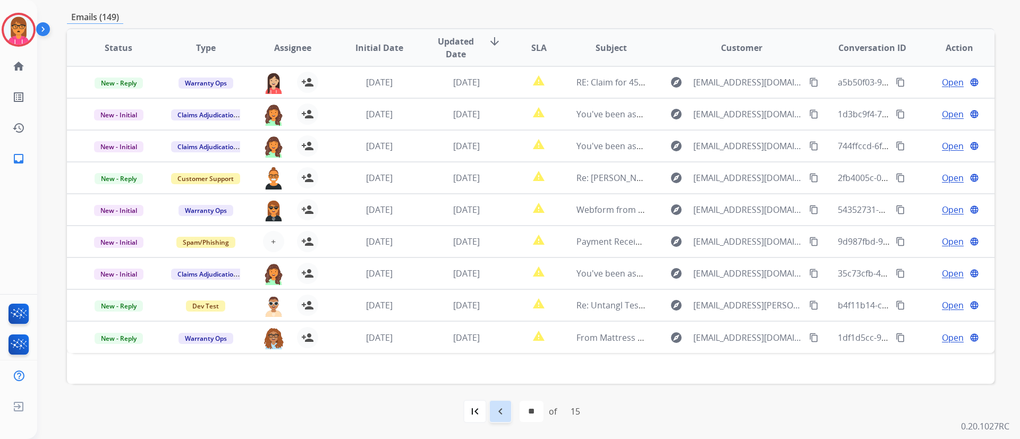
click at [489, 410] on div "navigate_before" at bounding box center [500, 411] width 23 height 23
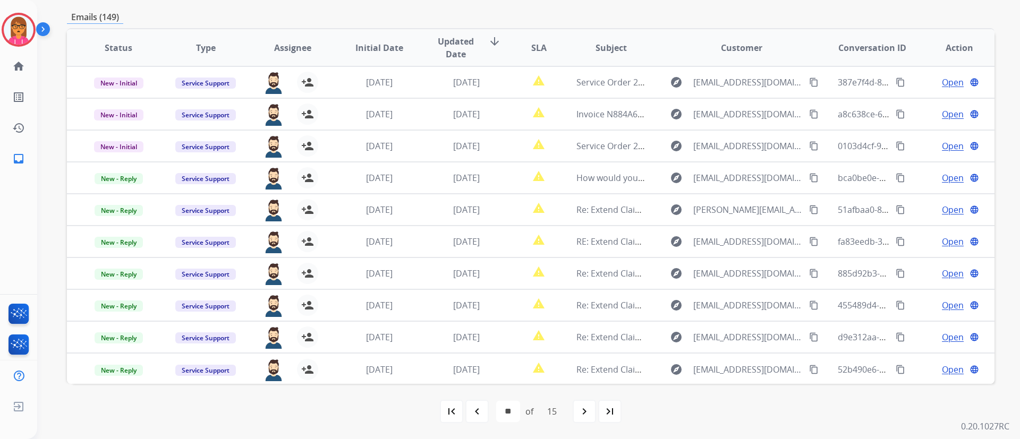
scroll to position [0, 0]
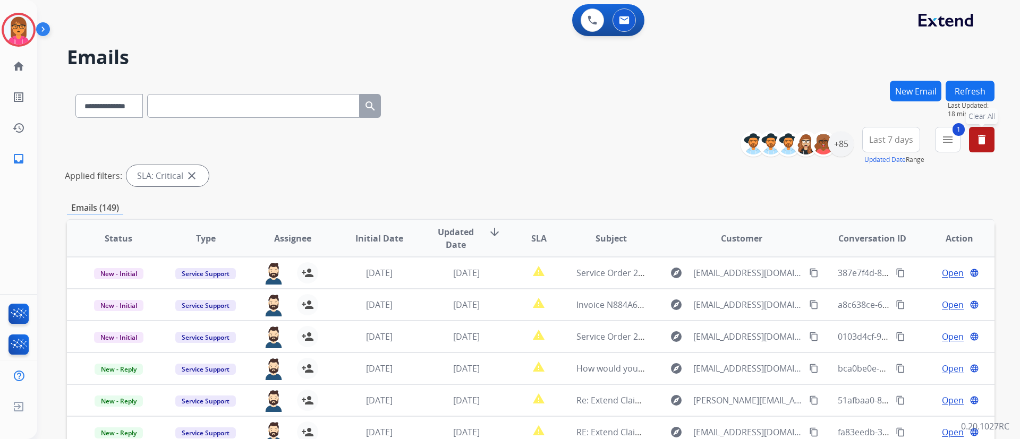
click at [975, 142] on button "delete Clear All" at bounding box center [982, 140] width 26 height 26
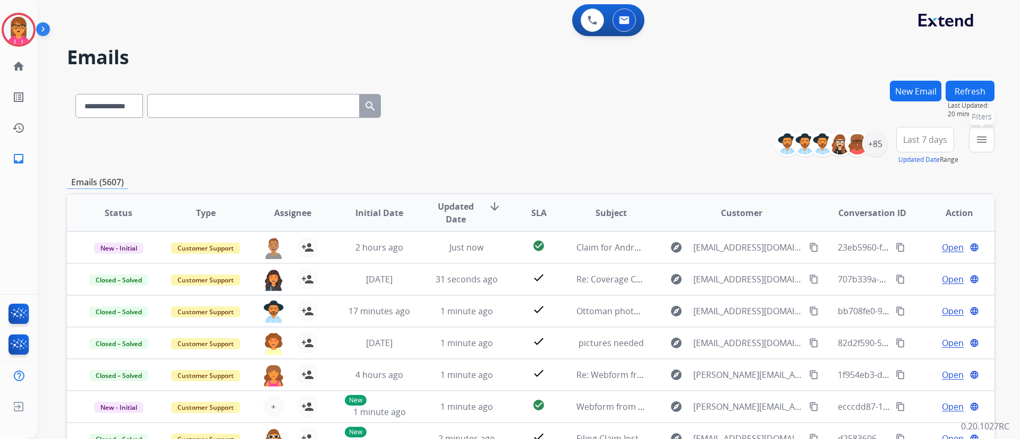
click at [971, 136] on button "menu Filters" at bounding box center [982, 140] width 26 height 26
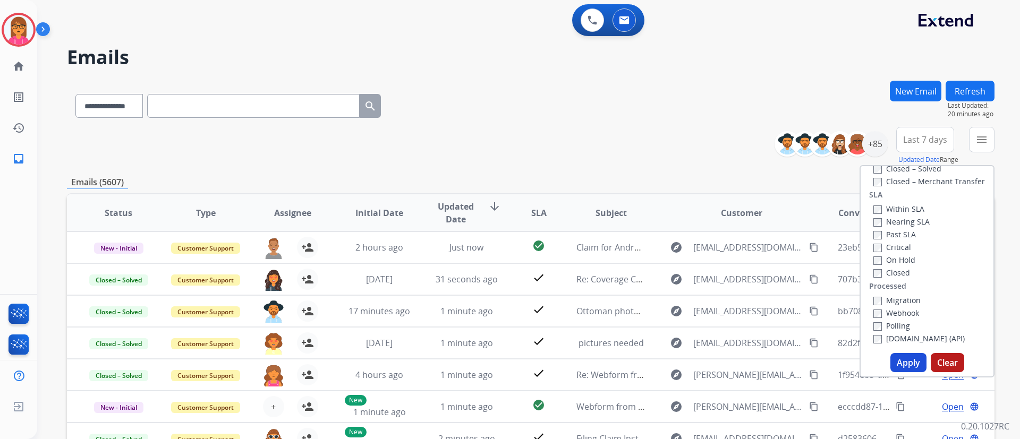
click at [890, 252] on label "Critical" at bounding box center [893, 247] width 38 height 10
drag, startPoint x: 898, startPoint y: 360, endPoint x: 902, endPoint y: 365, distance: 6.8
click at [899, 363] on button "Apply" at bounding box center [909, 362] width 36 height 19
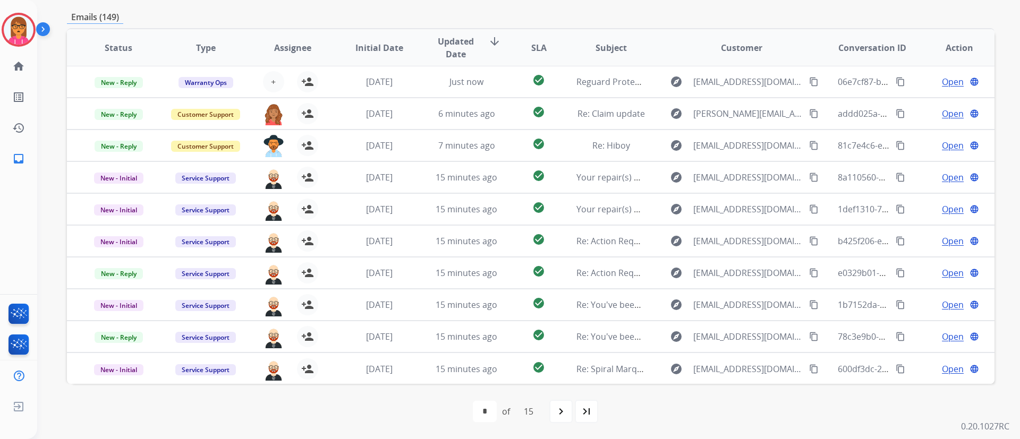
scroll to position [1, 0]
click at [596, 418] on div "last_page" at bounding box center [586, 411] width 23 height 23
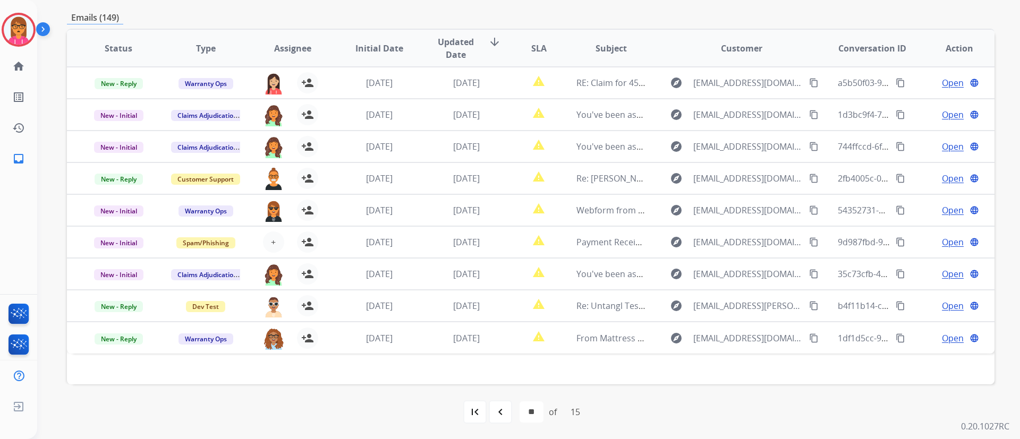
scroll to position [191, 0]
click at [495, 412] on mat-icon "navigate_before" at bounding box center [500, 411] width 13 height 13
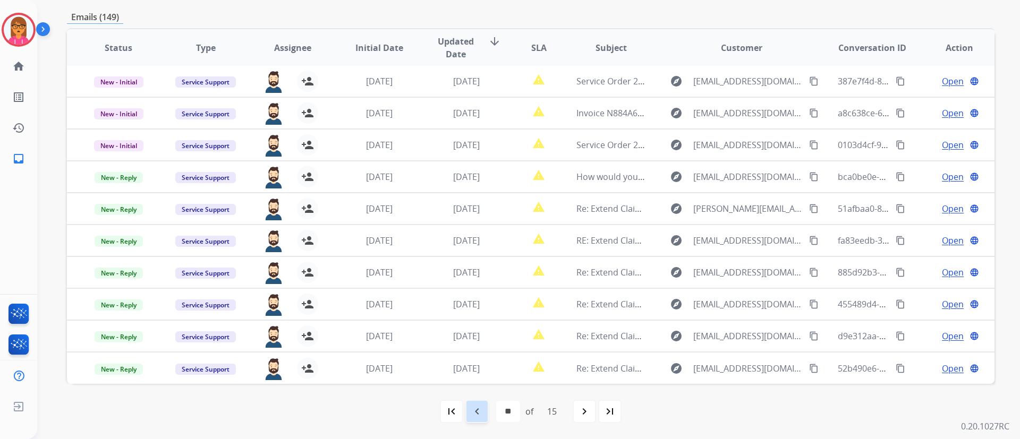
click at [466, 408] on div "navigate_before" at bounding box center [477, 411] width 23 height 23
click at [475, 419] on div "navigate_before" at bounding box center [477, 411] width 23 height 23
select select "**"
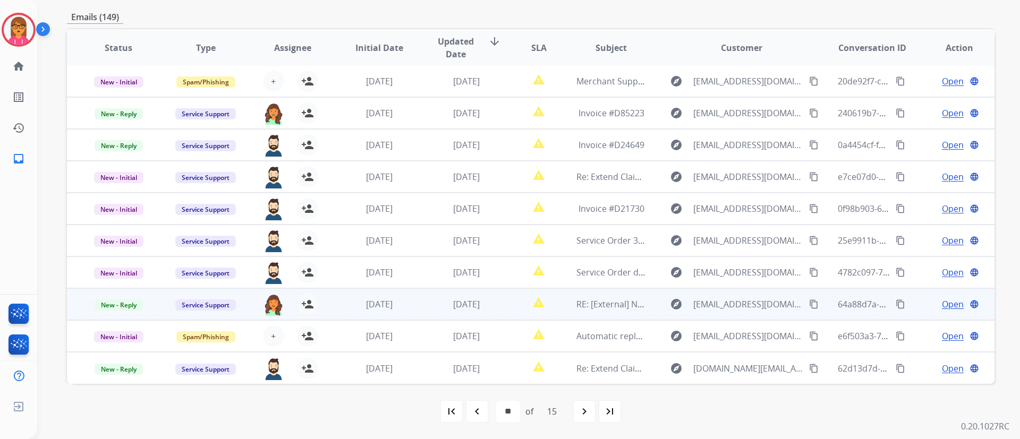
scroll to position [0, 0]
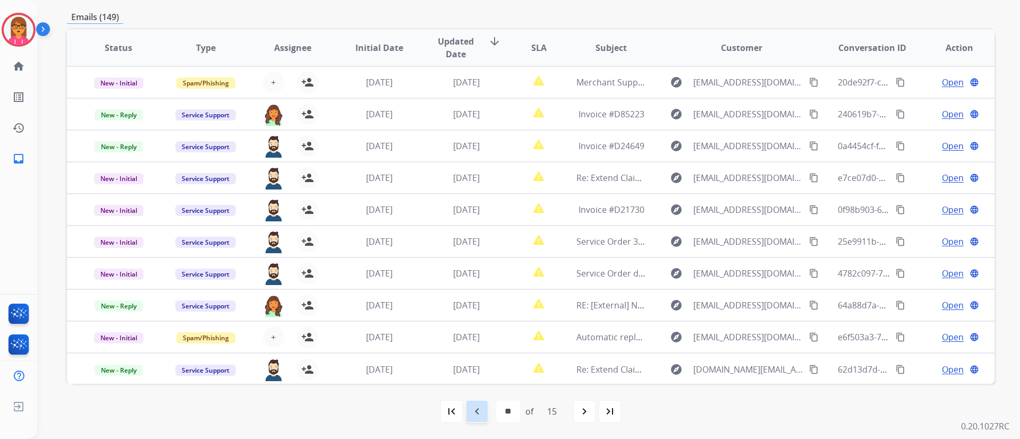
click at [478, 411] on mat-icon "navigate_before" at bounding box center [477, 411] width 13 height 13
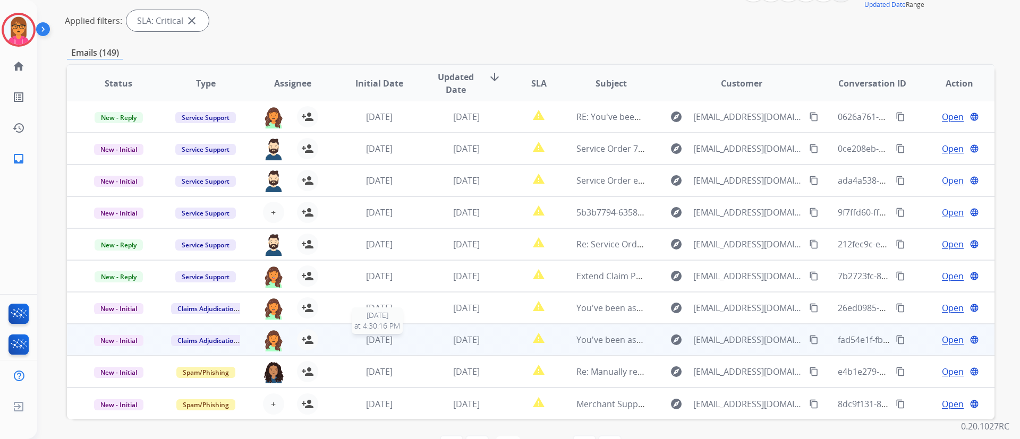
scroll to position [191, 0]
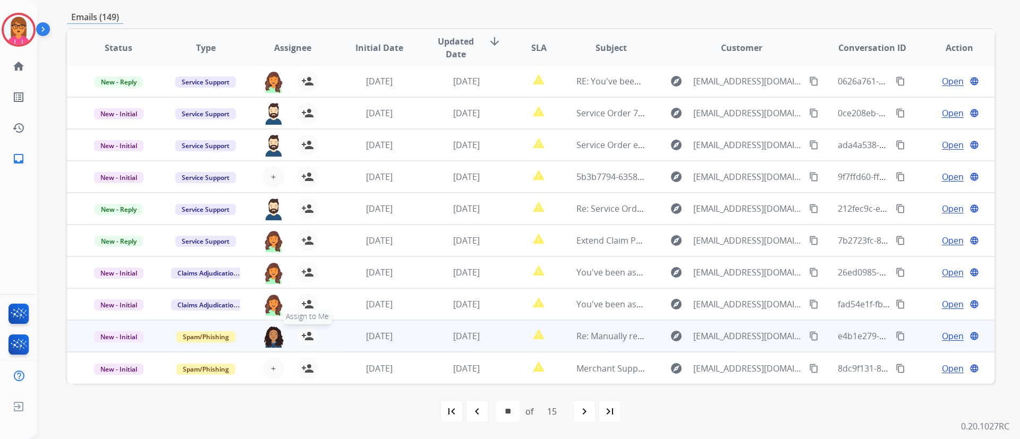
click at [304, 334] on mat-icon "person_add" at bounding box center [307, 336] width 13 height 13
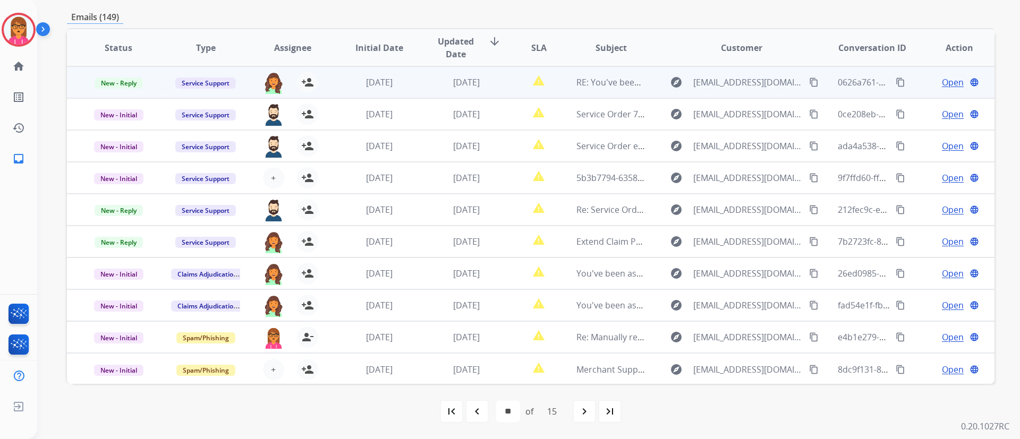
scroll to position [0, 0]
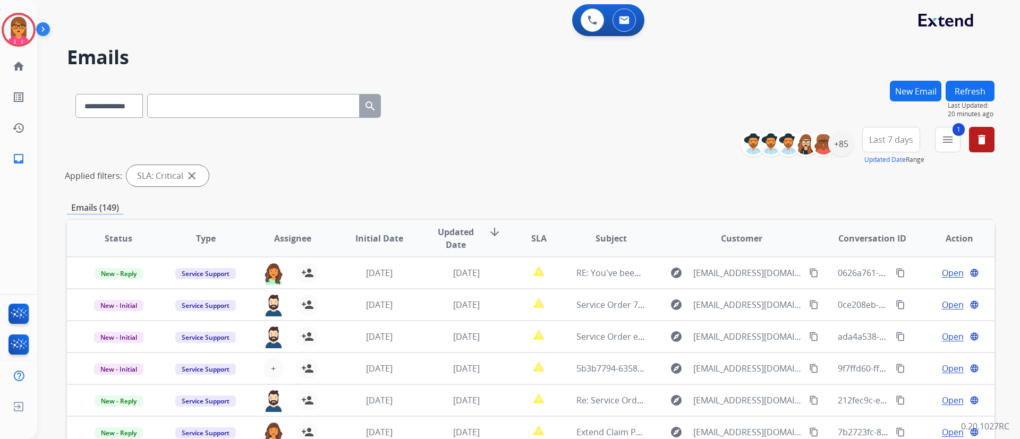
drag, startPoint x: 985, startPoint y: 124, endPoint x: 986, endPoint y: 144, distance: 20.2
click at [985, 129] on div "**********" at bounding box center [531, 355] width 928 height 549
click at [986, 145] on mat-icon "delete" at bounding box center [982, 139] width 13 height 13
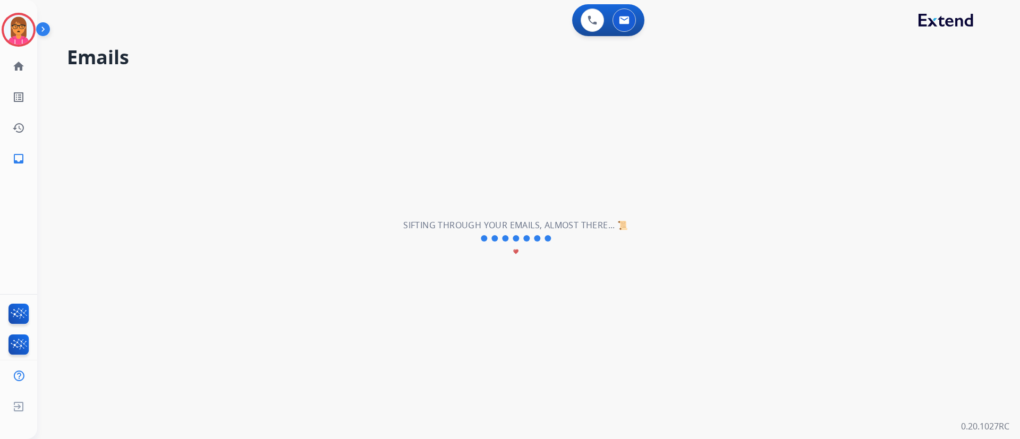
click at [985, 141] on div "**********" at bounding box center [516, 238] width 958 height 401
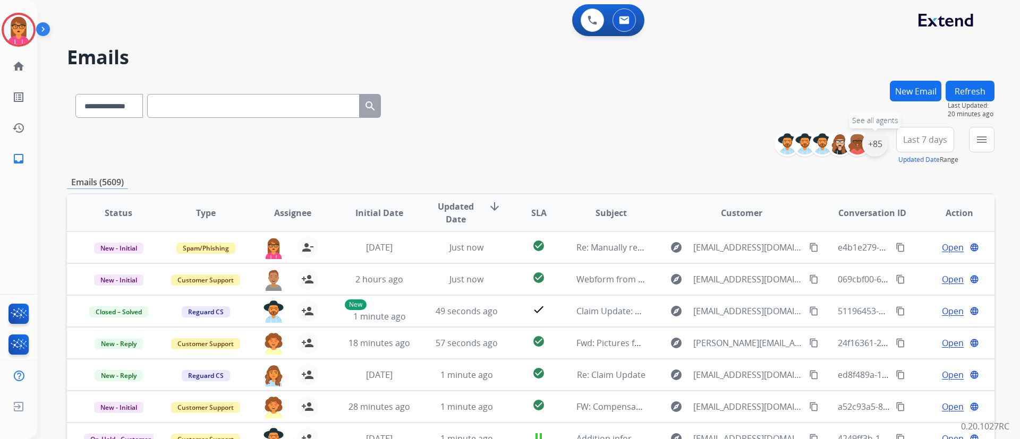
click at [870, 145] on div "+85" at bounding box center [875, 144] width 26 height 26
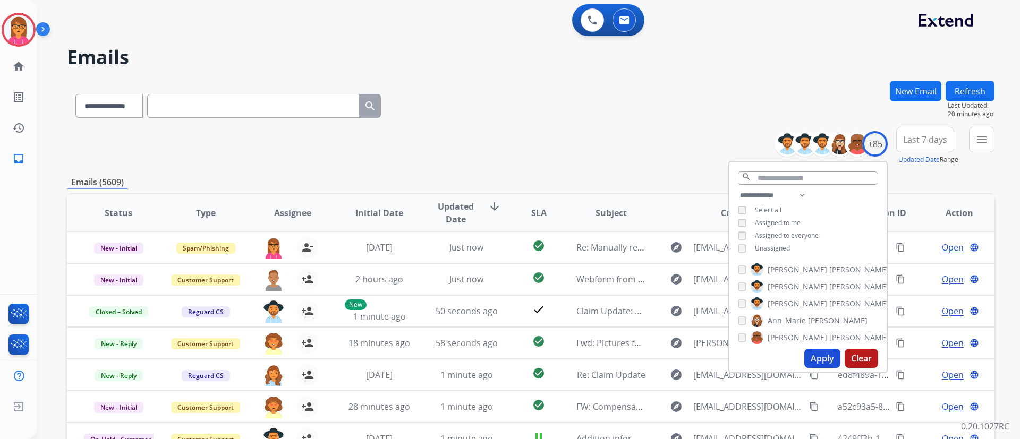
click at [773, 223] on span "Assigned to me" at bounding box center [778, 222] width 46 height 9
click at [807, 360] on button "Apply" at bounding box center [823, 358] width 36 height 19
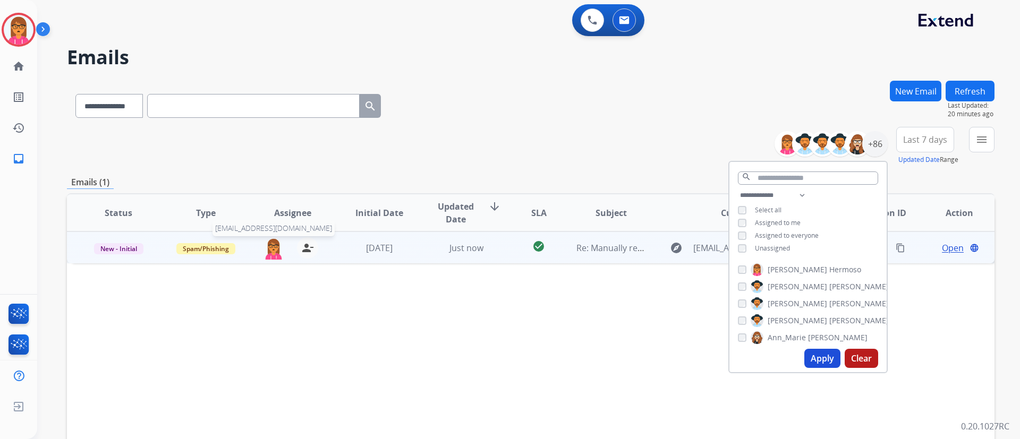
click at [269, 256] on img at bounding box center [273, 249] width 21 height 22
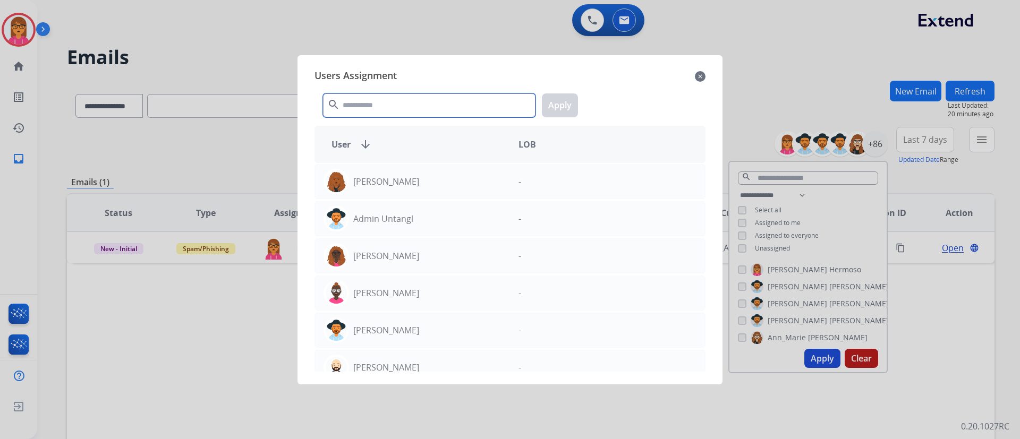
click at [418, 108] on input "text" at bounding box center [429, 106] width 213 height 24
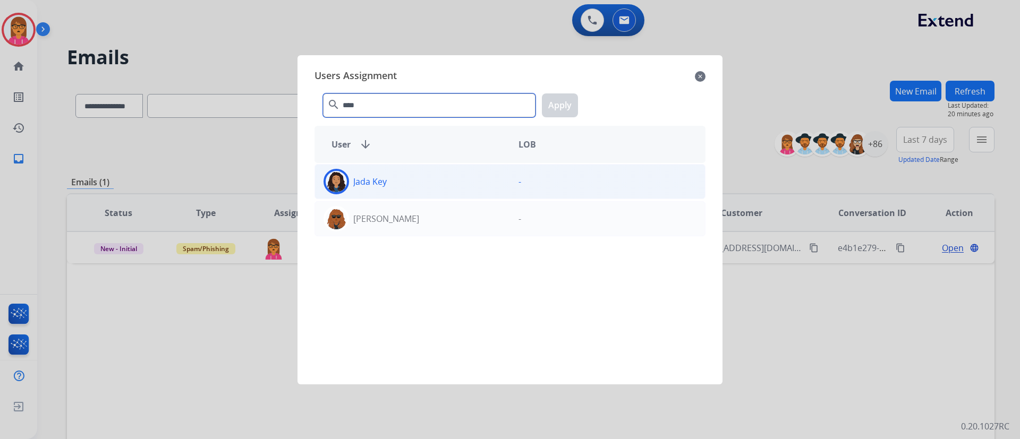
type input "****"
click at [474, 180] on div "Jada Key" at bounding box center [412, 182] width 195 height 26
click at [571, 103] on button "Apply" at bounding box center [560, 106] width 36 height 24
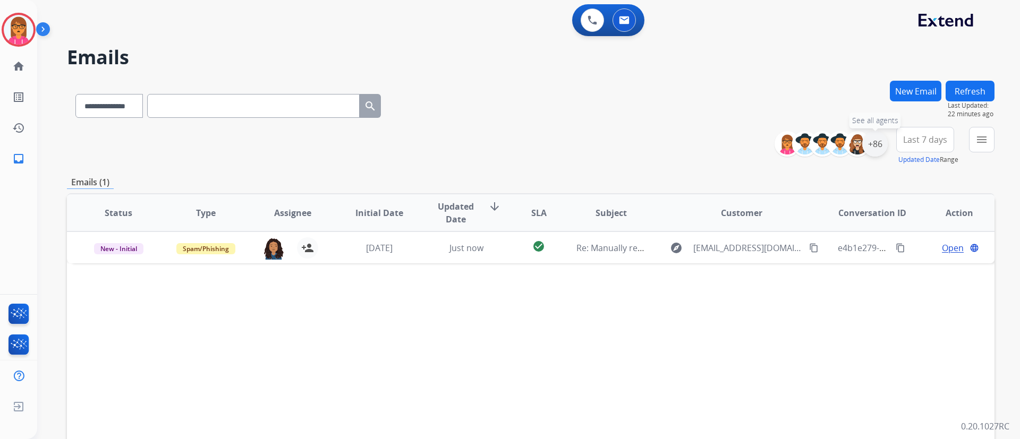
drag, startPoint x: 883, startPoint y: 139, endPoint x: 841, endPoint y: 193, distance: 68.1
click at [883, 140] on div "+86" at bounding box center [875, 144] width 26 height 26
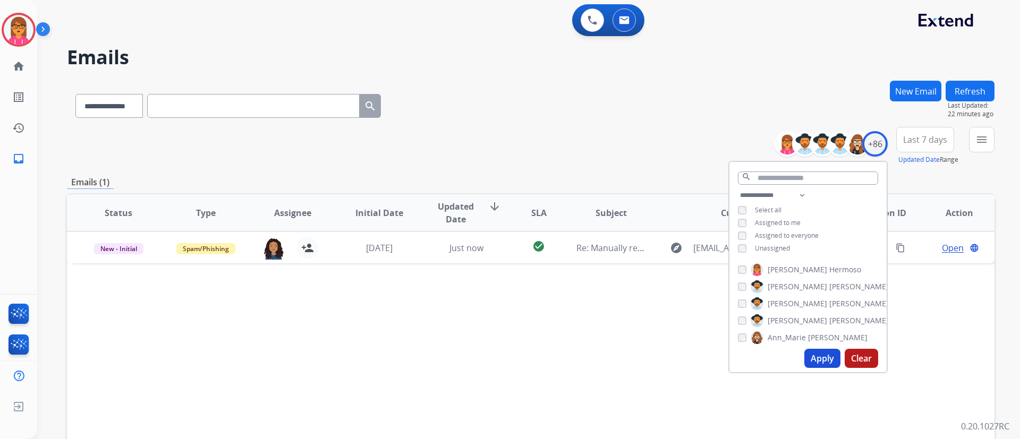
click at [783, 221] on span "Assigned to me" at bounding box center [778, 222] width 46 height 9
click at [867, 359] on button "Clear" at bounding box center [861, 358] width 33 height 19
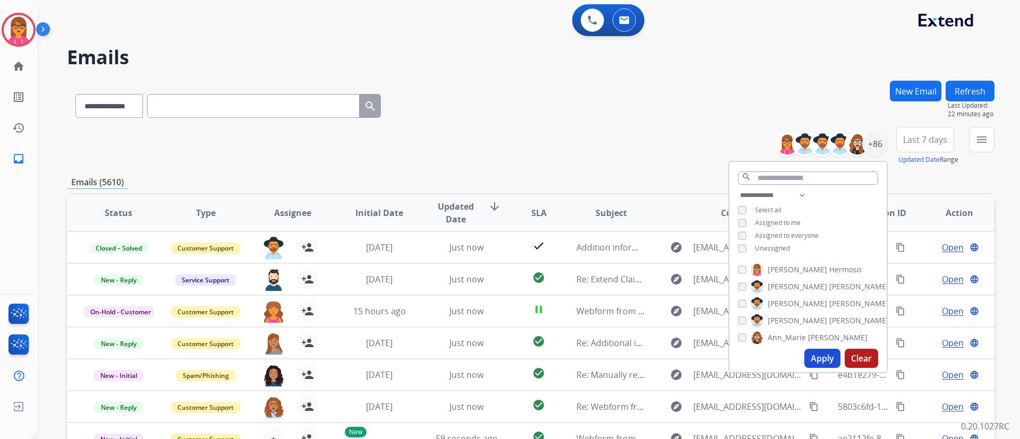
click at [740, 88] on div "**********" at bounding box center [531, 104] width 928 height 46
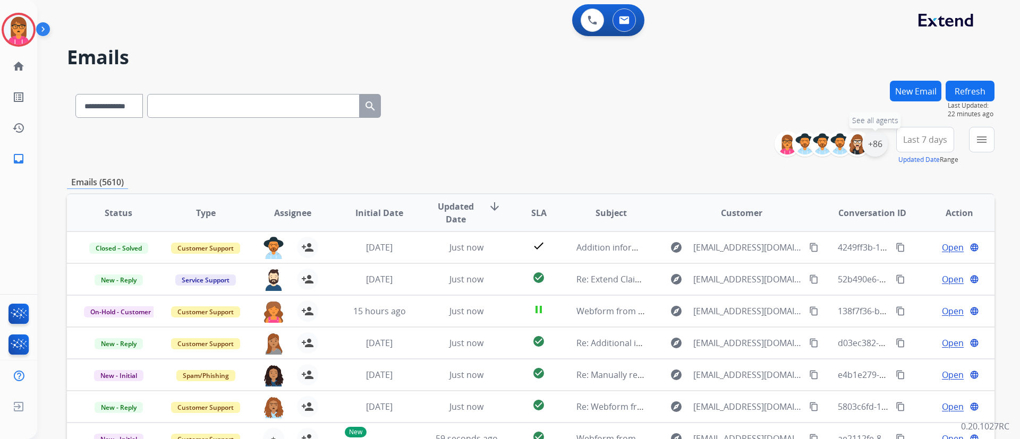
click at [872, 145] on div "+86" at bounding box center [875, 144] width 26 height 26
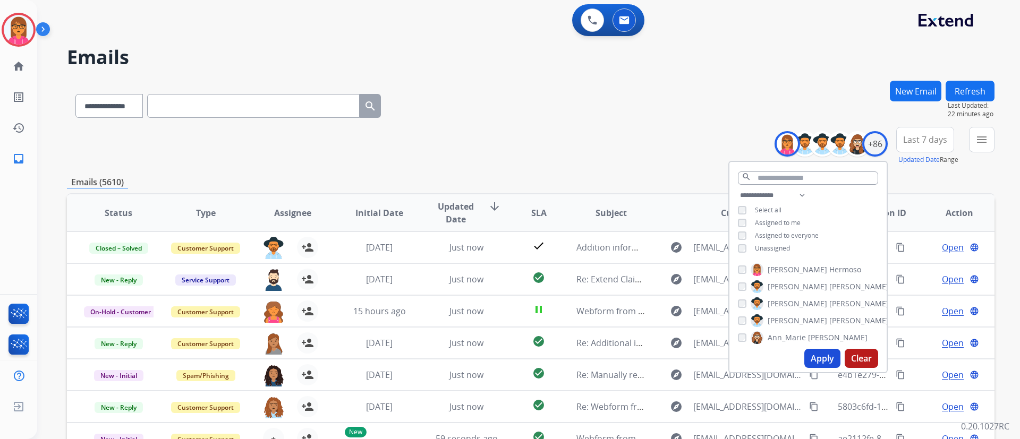
click at [813, 349] on button "Apply" at bounding box center [823, 358] width 36 height 19
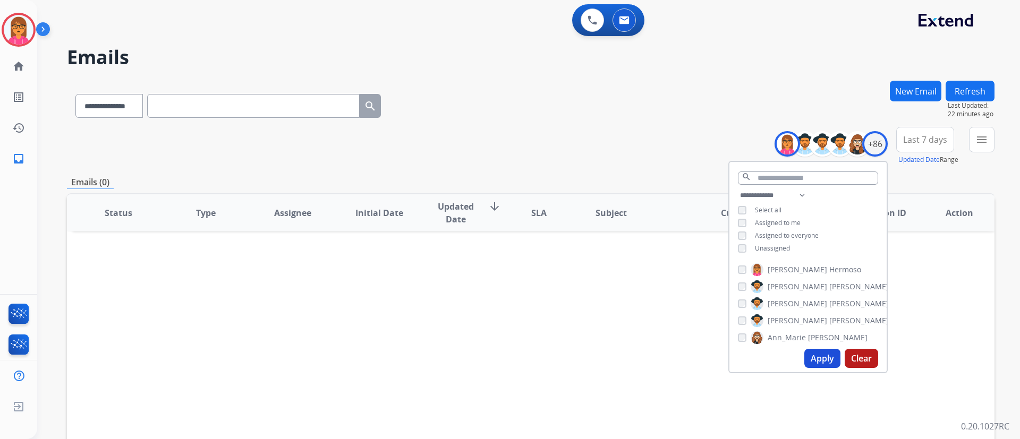
click at [919, 141] on span "Last 7 days" at bounding box center [925, 140] width 44 height 4
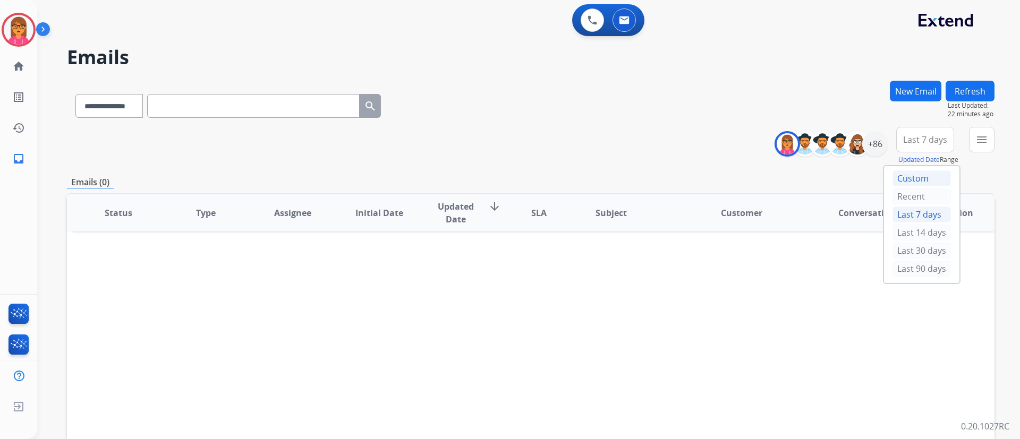
click at [910, 179] on div "Custom" at bounding box center [922, 179] width 58 height 16
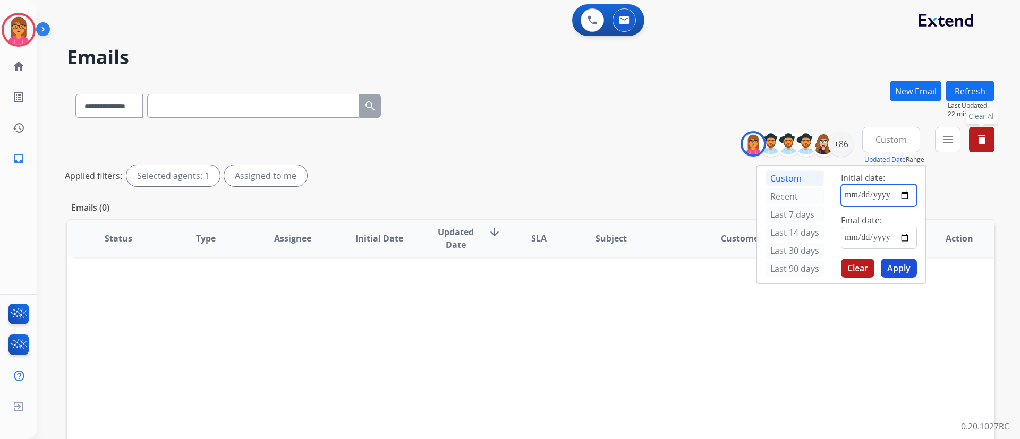
click at [848, 195] on input "date" at bounding box center [879, 195] width 76 height 22
type input "**********"
click at [841, 235] on input "date" at bounding box center [879, 238] width 76 height 22
type input "**********"
click at [904, 268] on button "Apply" at bounding box center [899, 268] width 36 height 19
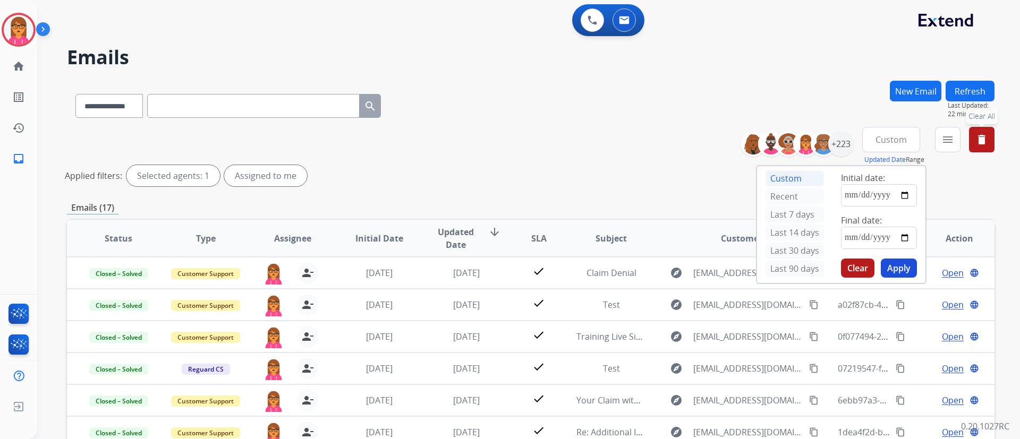
click at [674, 113] on div "**********" at bounding box center [531, 104] width 928 height 46
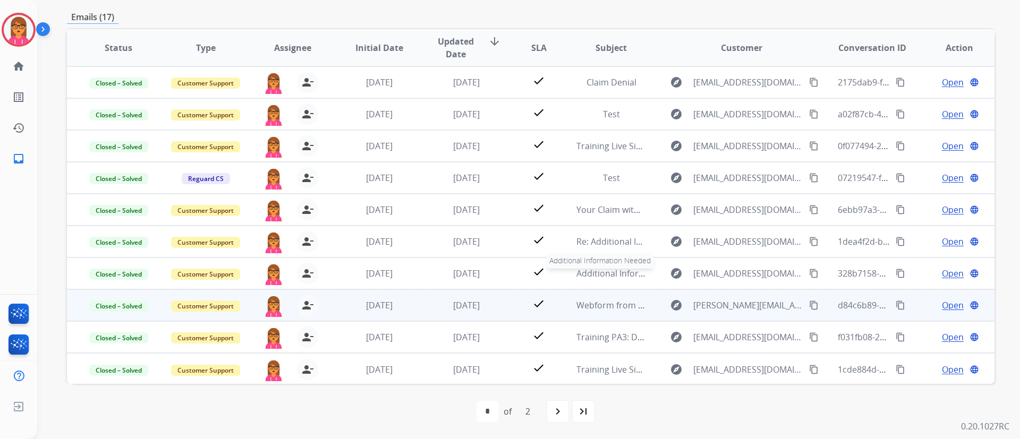
scroll to position [1, 0]
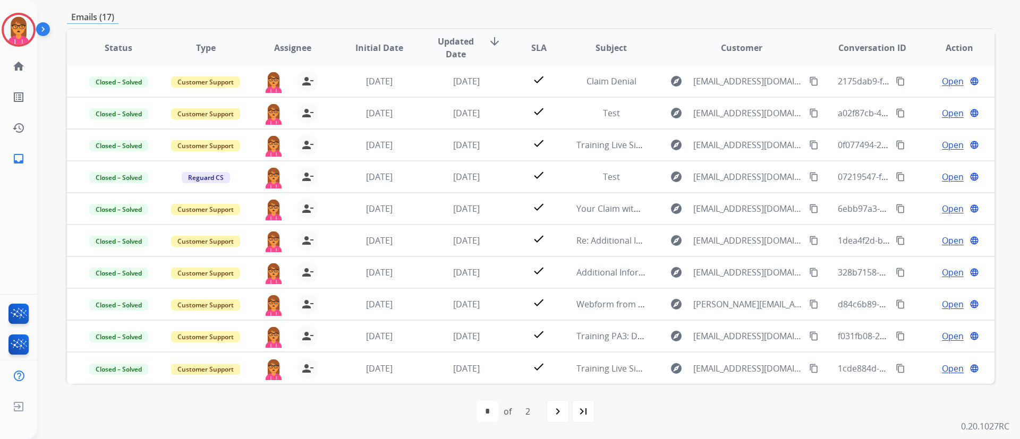
click at [580, 399] on div "first_page navigate_before * * of 2 navigate_next last_page" at bounding box center [531, 411] width 928 height 55
click at [552, 411] on mat-icon "navigate_next" at bounding box center [558, 411] width 13 height 13
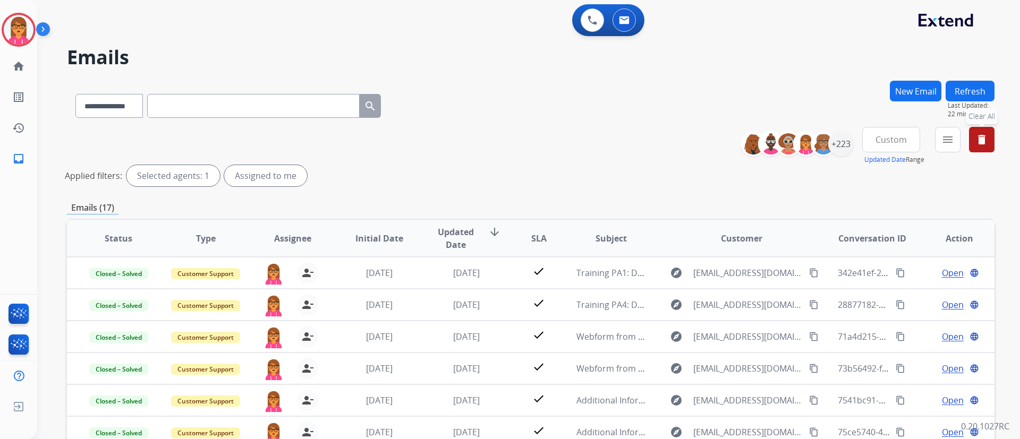
scroll to position [0, 0]
click at [951, 136] on mat-icon "menu" at bounding box center [948, 139] width 13 height 13
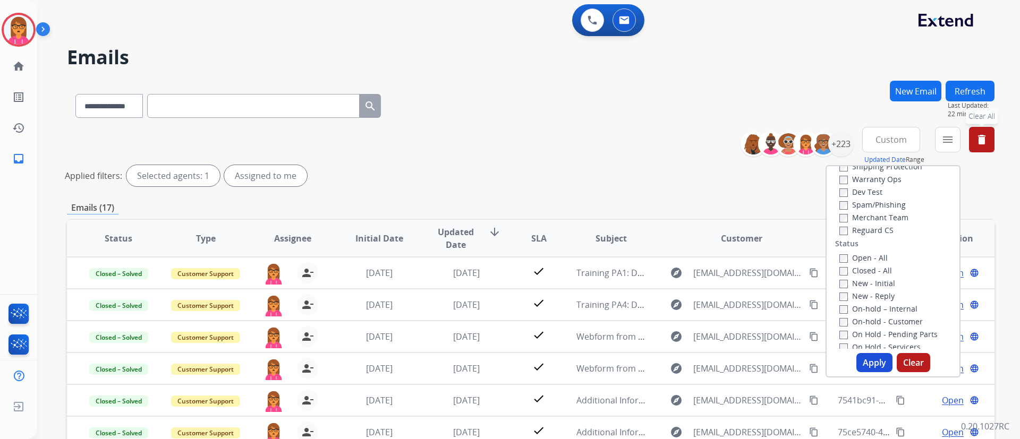
scroll to position [41, 0]
click at [876, 361] on button "Apply" at bounding box center [875, 362] width 36 height 19
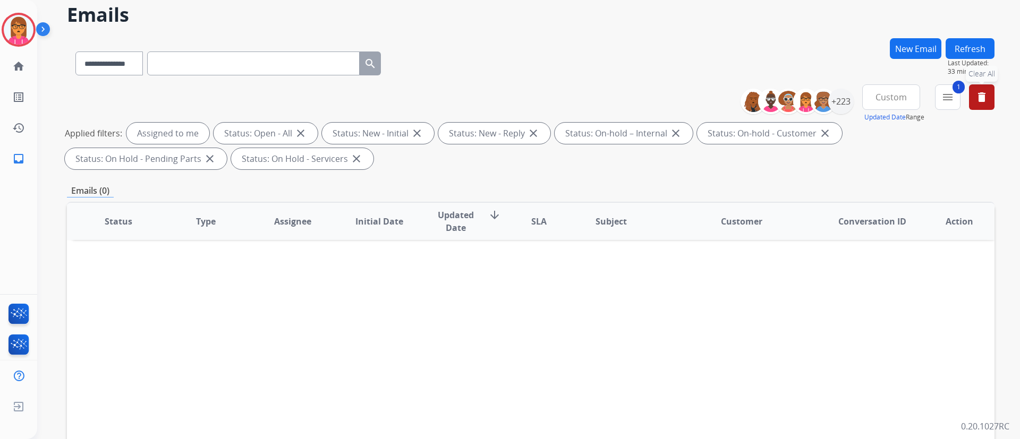
scroll to position [0, 0]
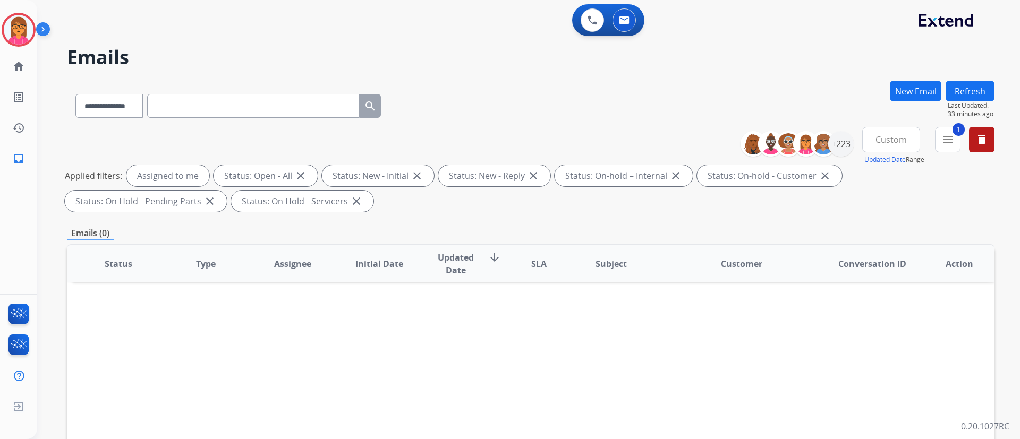
click at [969, 146] on div "**********" at bounding box center [872, 146] width 246 height 38
click at [977, 140] on mat-icon "delete" at bounding box center [982, 139] width 13 height 13
